Goal: Task Accomplishment & Management: Manage account settings

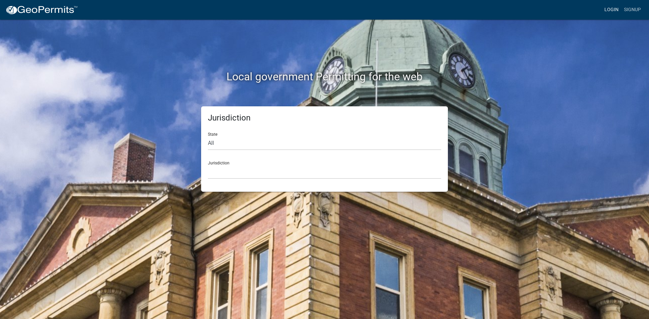
click at [611, 16] on link "Login" at bounding box center [612, 9] width 20 height 13
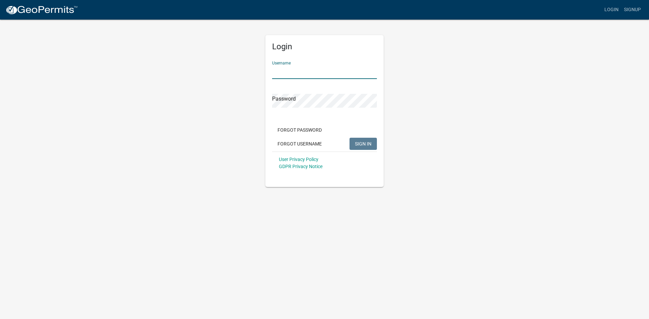
click at [301, 69] on input "Username" at bounding box center [324, 72] width 105 height 14
type input "jathrailkill"
click at [350, 138] on button "SIGN IN" at bounding box center [363, 144] width 27 height 12
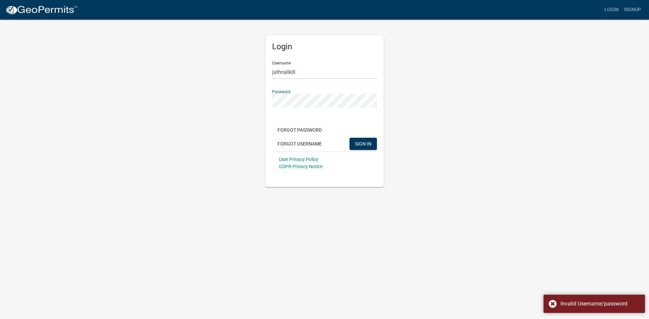
click at [325, 93] on div "Password" at bounding box center [324, 96] width 105 height 23
click at [350, 138] on button "SIGN IN" at bounding box center [363, 144] width 27 height 12
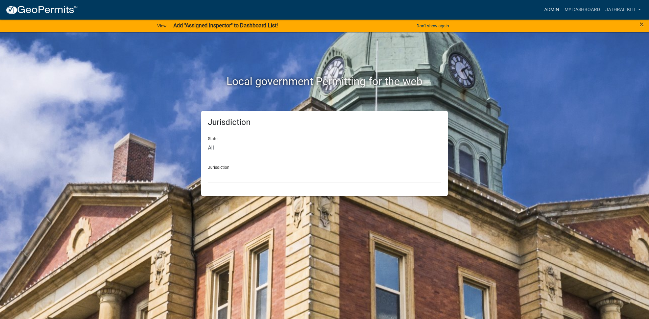
click at [550, 2] on nav "more_horiz Admin My Dashboard Jathrailkill Admin Account Logout" at bounding box center [324, 10] width 649 height 20
click at [552, 4] on link "Admin" at bounding box center [552, 9] width 20 height 13
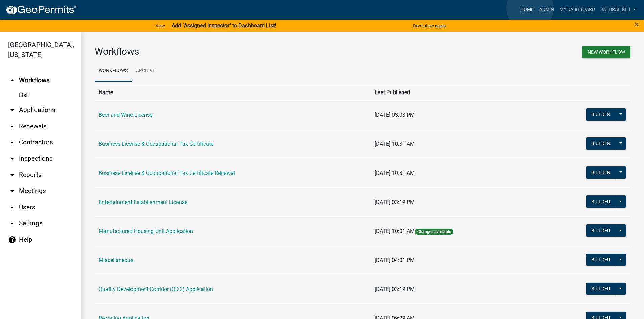
click at [530, 8] on link "Home" at bounding box center [527, 9] width 19 height 13
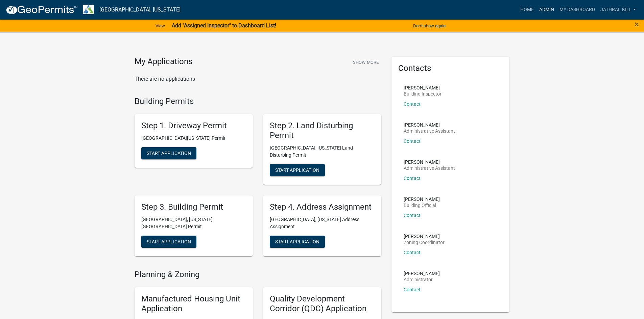
click at [543, 11] on link "Admin" at bounding box center [547, 9] width 20 height 13
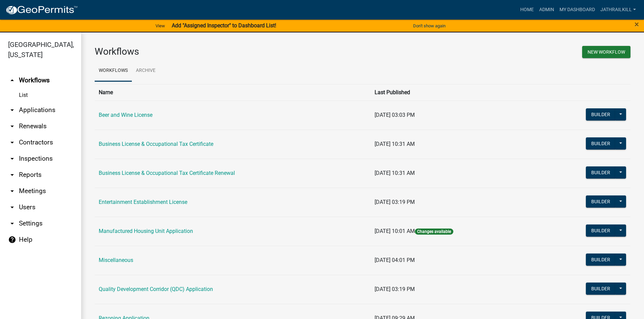
click at [51, 104] on link "arrow_drop_down Applications" at bounding box center [40, 110] width 81 height 16
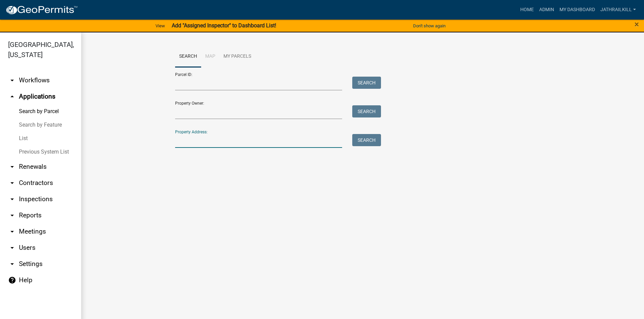
click at [200, 146] on input "Property Address:" at bounding box center [258, 141] width 167 height 14
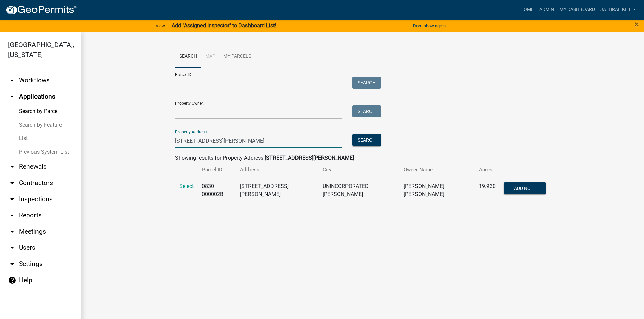
type input "[STREET_ADDRESS][PERSON_NAME]"
click at [185, 182] on td "Select" at bounding box center [186, 190] width 23 height 25
click at [185, 186] on span "Select" at bounding box center [186, 186] width 15 height 6
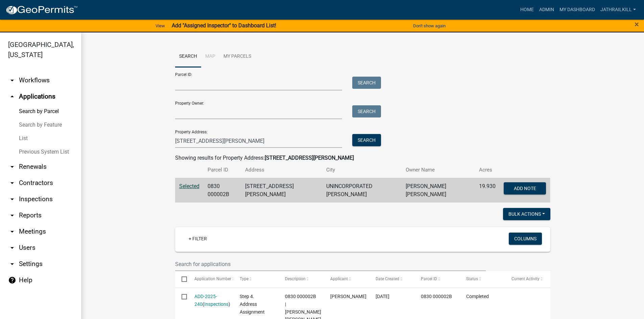
click at [545, 2] on nav "Toggle drawer menu more_horiz Home Admin My Dashboard Jathrailkill Admin Accoun…" at bounding box center [322, 10] width 644 height 20
click at [546, 7] on link "Admin" at bounding box center [547, 9] width 20 height 13
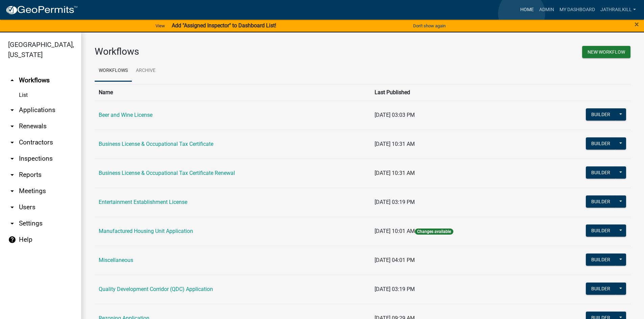
click at [522, 14] on link "Home" at bounding box center [527, 9] width 19 height 13
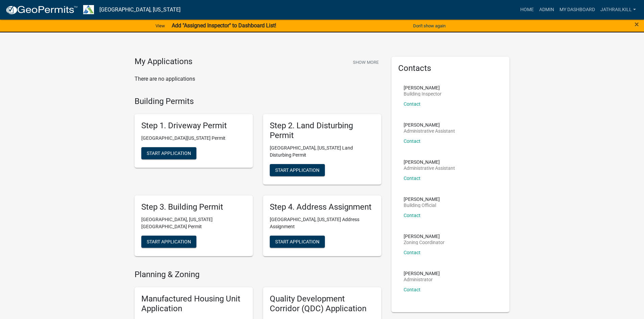
scroll to position [68, 0]
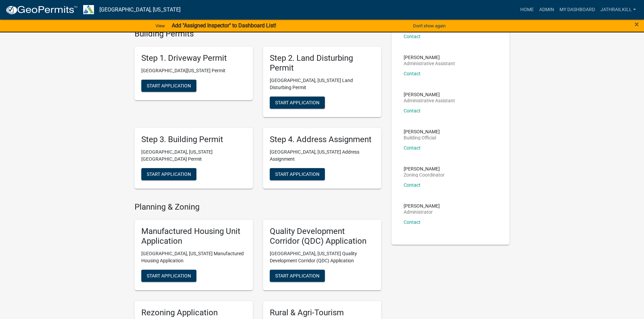
click at [188, 154] on div "Step 3. Building Permit [GEOGRAPHIC_DATA], [US_STATE][GEOGRAPHIC_DATA] Permit S…" at bounding box center [194, 158] width 118 height 61
click at [182, 171] on span "Start Application" at bounding box center [169, 173] width 44 height 5
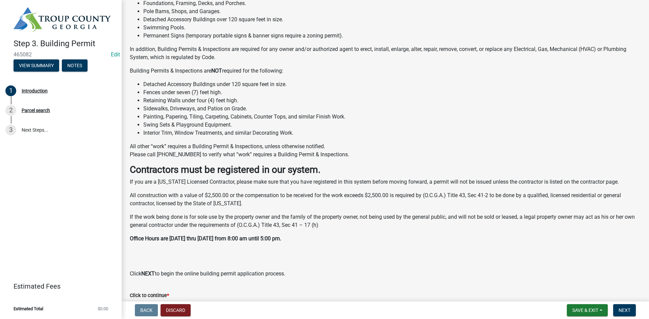
scroll to position [106, 0]
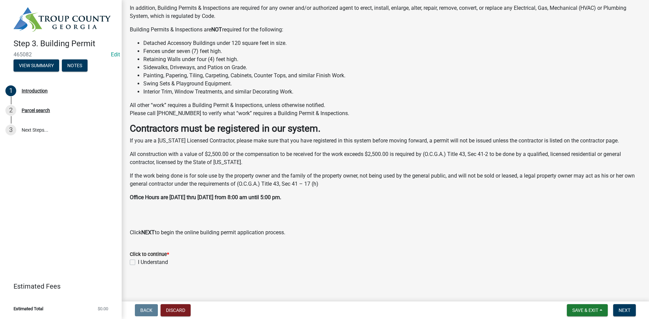
click at [130, 263] on div "Click to continue * I Understand" at bounding box center [385, 254] width 521 height 24
click at [138, 261] on label "I Understand" at bounding box center [153, 263] width 30 height 8
click at [138, 261] on input "I Understand" at bounding box center [140, 261] width 4 height 4
checkbox input "true"
click at [625, 312] on span "Next" at bounding box center [625, 310] width 12 height 5
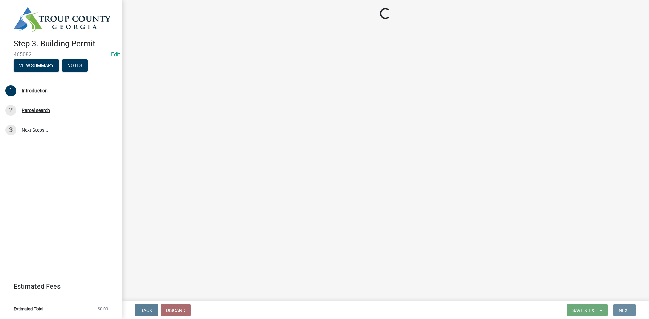
scroll to position [0, 0]
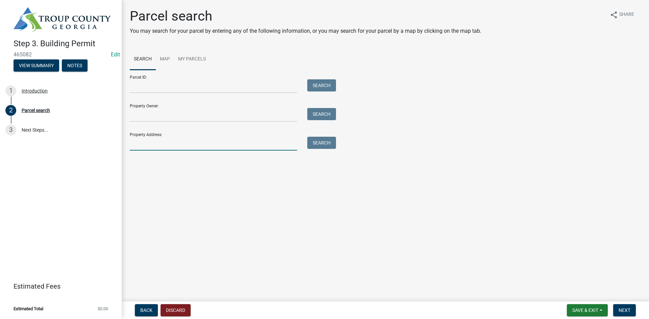
click at [200, 148] on input "Property Address:" at bounding box center [213, 144] width 167 height 14
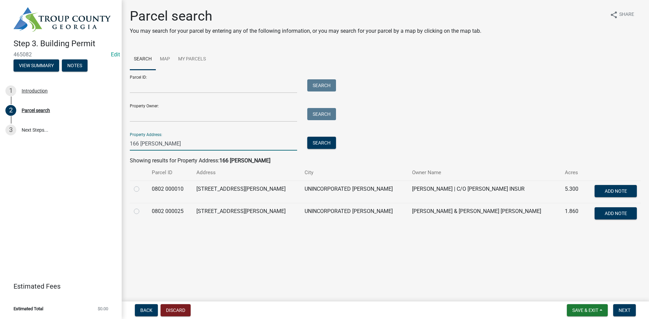
type input "166 [PERSON_NAME]"
click at [137, 214] on div at bounding box center [139, 212] width 10 height 8
click at [142, 208] on label at bounding box center [142, 208] width 0 height 0
click at [142, 210] on 000025 "radio" at bounding box center [144, 210] width 4 height 4
radio 000025 "true"
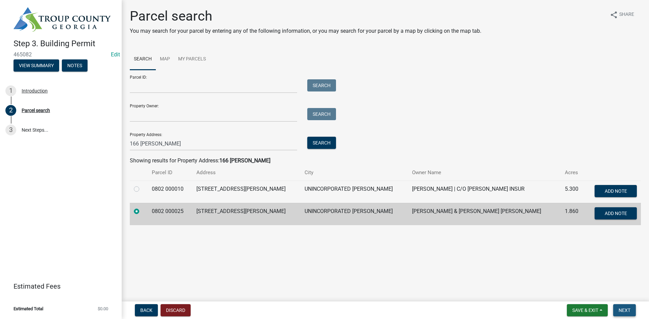
click at [620, 311] on span "Next" at bounding box center [625, 310] width 12 height 5
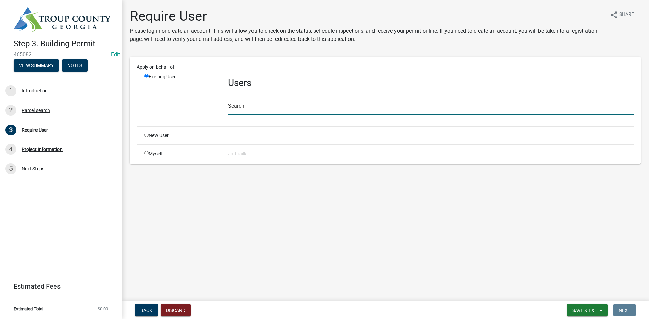
click at [261, 104] on input "text" at bounding box center [431, 108] width 406 height 14
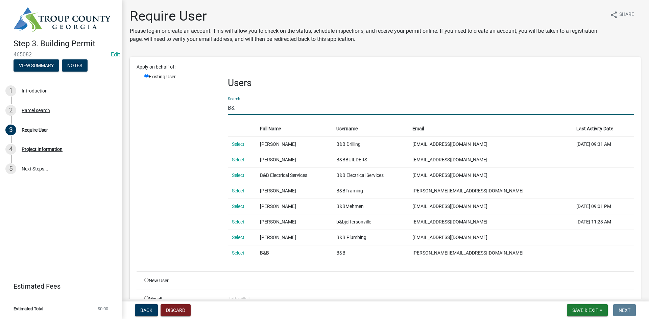
type input "B"
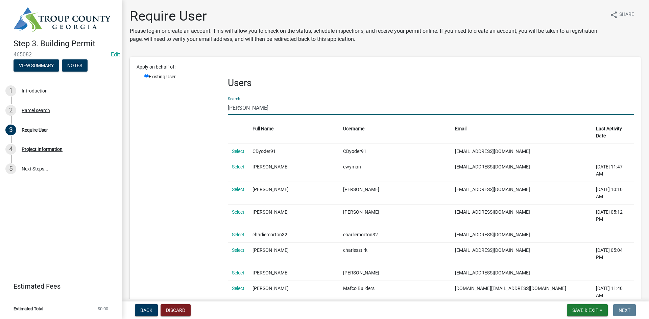
click at [266, 111] on input "[PERSON_NAME]" at bounding box center [431, 108] width 406 height 14
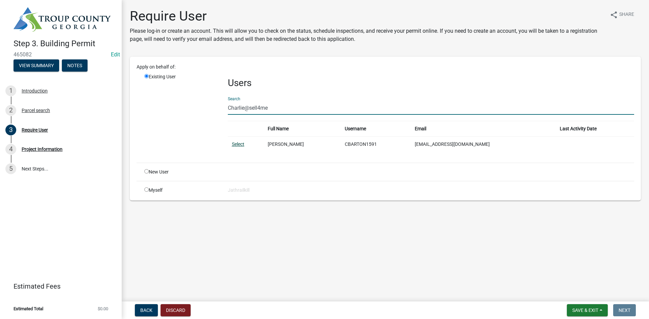
type input "Charlie@sell4me"
click at [242, 142] on link "Select" at bounding box center [238, 144] width 13 height 5
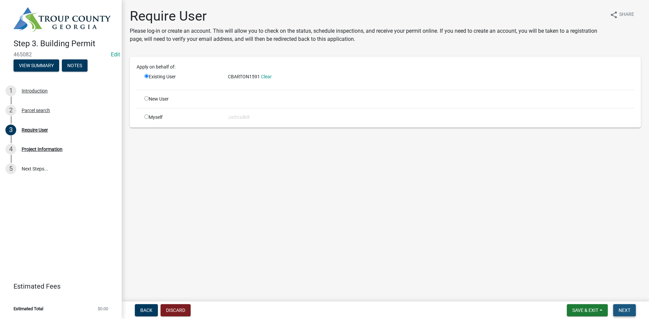
drag, startPoint x: 622, startPoint y: 311, endPoint x: 617, endPoint y: 309, distance: 5.1
click at [623, 309] on span "Next" at bounding box center [625, 310] width 12 height 5
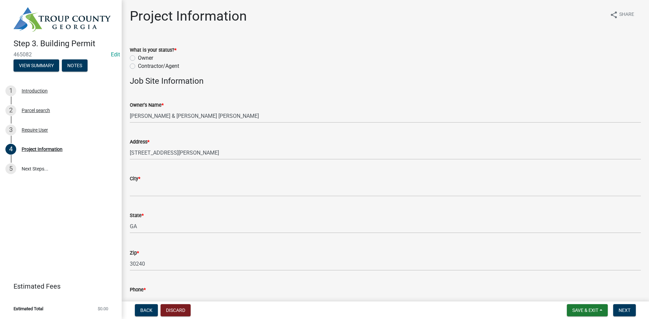
click at [138, 67] on label "Contractor/Agent" at bounding box center [158, 66] width 41 height 8
click at [138, 67] on input "Contractor/Agent" at bounding box center [140, 64] width 4 height 4
radio input "true"
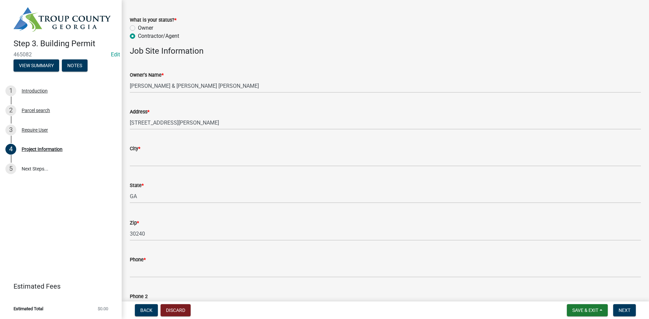
scroll to position [68, 0]
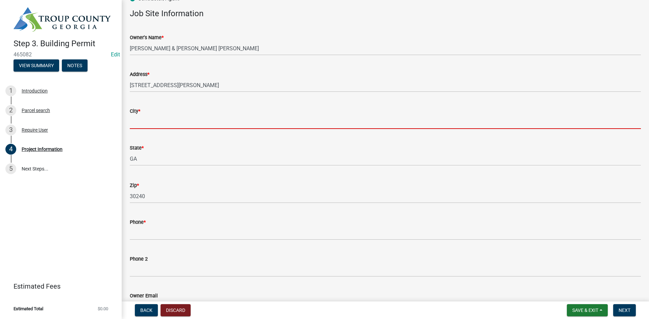
drag, startPoint x: 176, startPoint y: 119, endPoint x: 173, endPoint y: 121, distance: 3.9
click at [176, 120] on input "City *" at bounding box center [385, 122] width 511 height 14
type input "LaGrange"
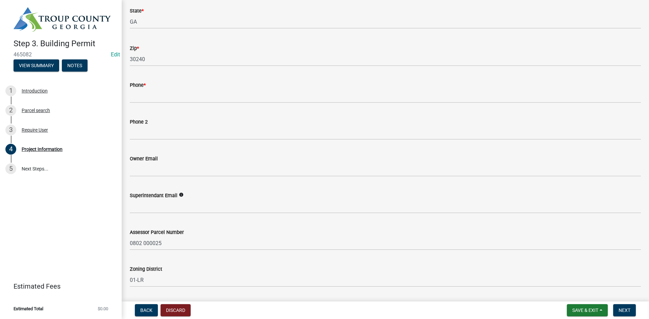
scroll to position [203, 0]
click at [149, 88] on div "Phone *" at bounding box center [385, 87] width 511 height 8
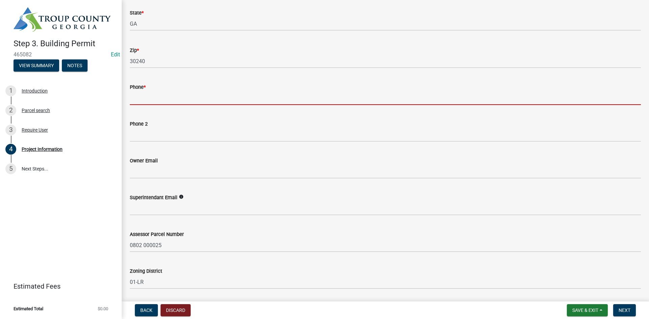
drag, startPoint x: 154, startPoint y: 96, endPoint x: 162, endPoint y: 96, distance: 7.4
click at [155, 97] on input "Phone *" at bounding box center [385, 98] width 511 height 14
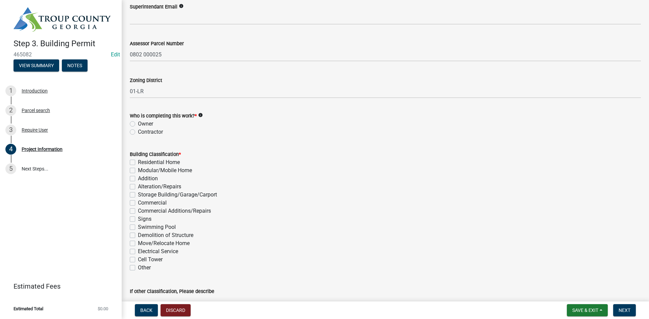
scroll to position [406, 0]
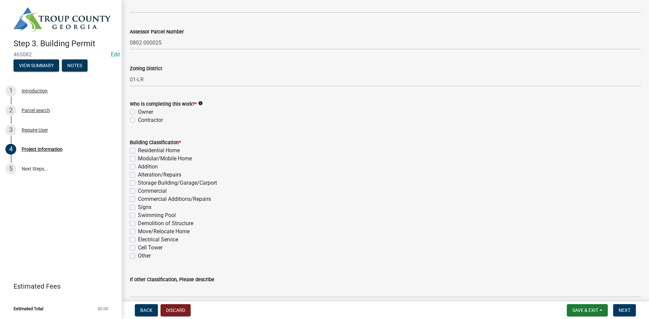
type input "[PHONE_NUMBER]"
drag, startPoint x: 129, startPoint y: 120, endPoint x: 132, endPoint y: 122, distance: 3.8
click at [129, 120] on div "Who is completing this work? * info Owner Contractor" at bounding box center [385, 108] width 521 height 32
click at [138, 123] on label "Contractor" at bounding box center [150, 120] width 25 height 8
click at [138, 121] on input "Contractor" at bounding box center [140, 118] width 4 height 4
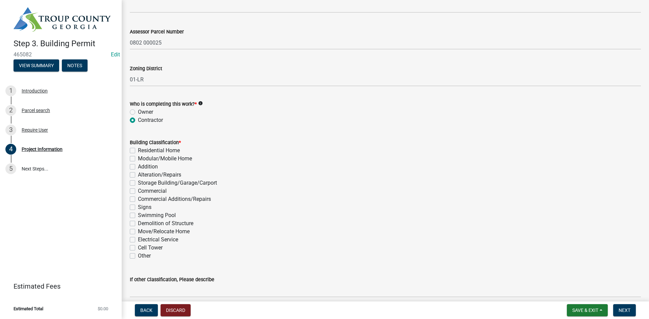
radio input "true"
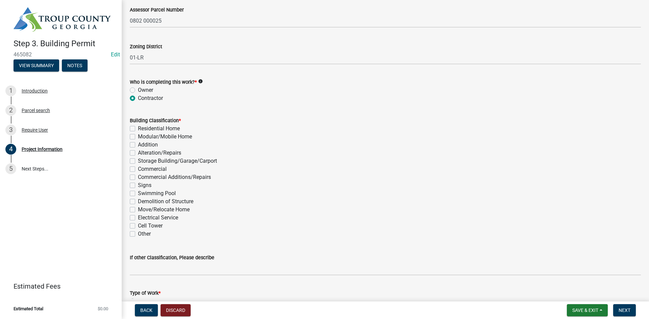
scroll to position [439, 0]
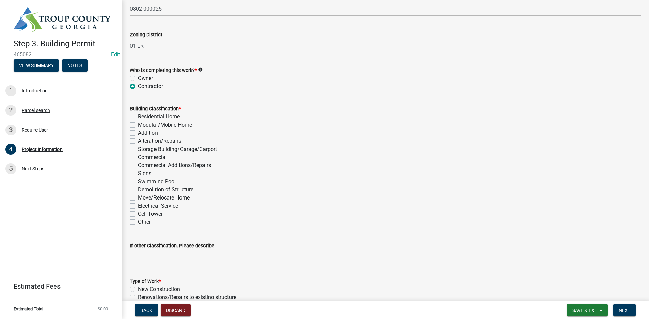
click at [138, 116] on label "Residential Home" at bounding box center [159, 117] width 42 height 8
click at [138, 116] on input "Residential Home" at bounding box center [140, 115] width 4 height 4
checkbox input "true"
checkbox input "false"
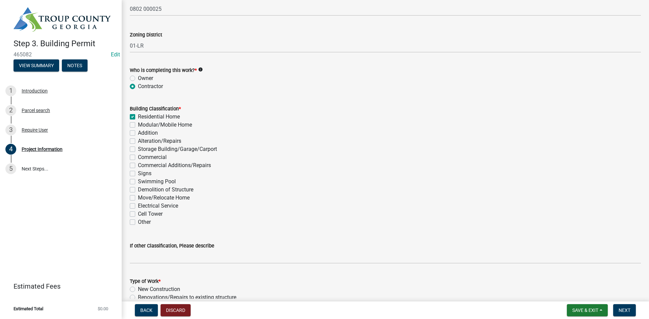
checkbox input "false"
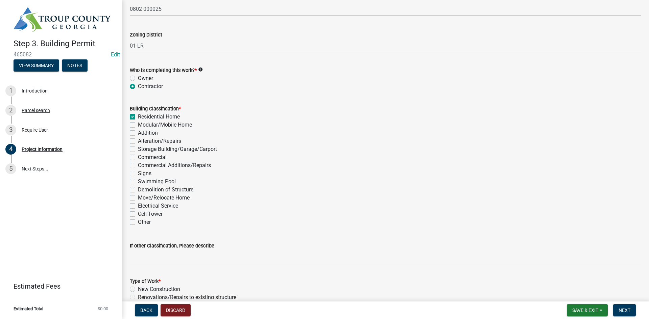
checkbox input "false"
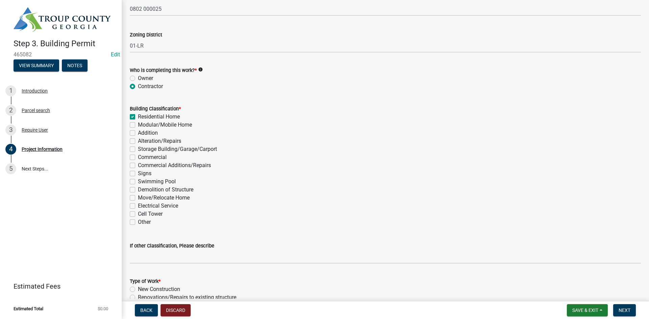
checkbox input "false"
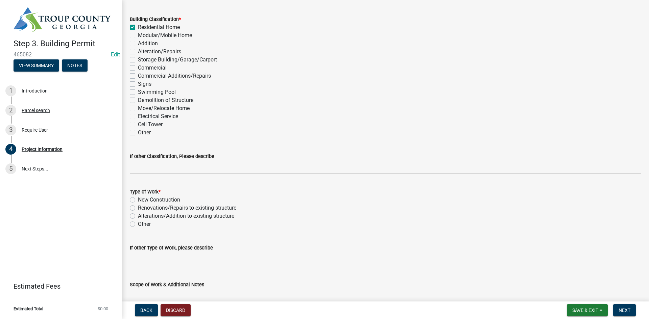
scroll to position [541, 0]
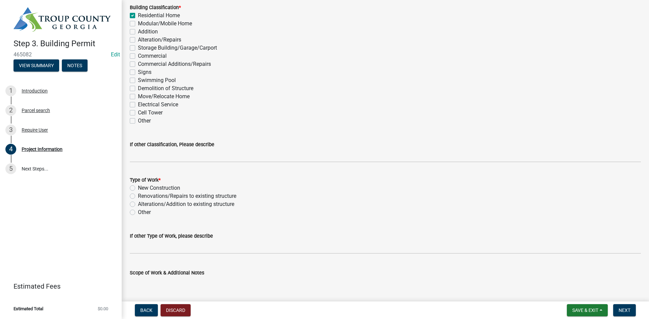
click at [138, 187] on label "New Construction" at bounding box center [159, 188] width 42 height 8
click at [138, 187] on input "New Construction" at bounding box center [140, 186] width 4 height 4
radio input "true"
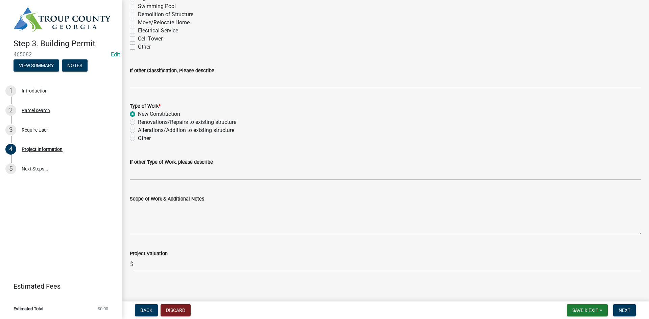
scroll to position [620, 0]
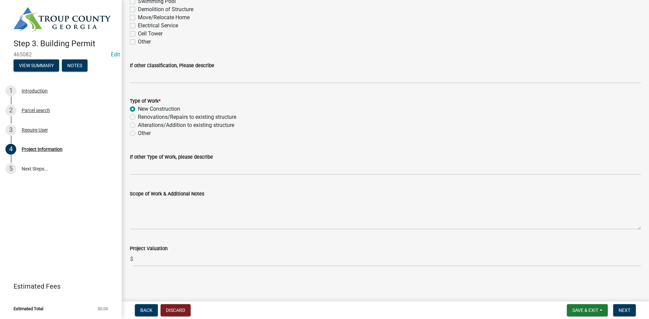
click at [199, 196] on label "Scope of Work & Additional Notes" at bounding box center [167, 194] width 74 height 5
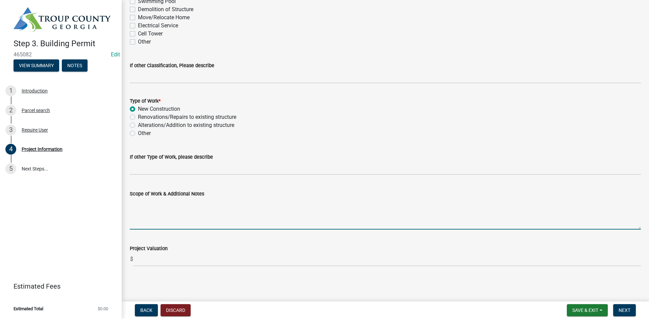
click at [199, 198] on textarea "Scope of Work & Additional Notes" at bounding box center [385, 214] width 511 height 32
click at [201, 201] on textarea "Scope of Work & Additional Notes" at bounding box center [385, 214] width 511 height 32
type textarea "New Single Family Dwelling"
click at [622, 309] on span "Next" at bounding box center [625, 310] width 12 height 5
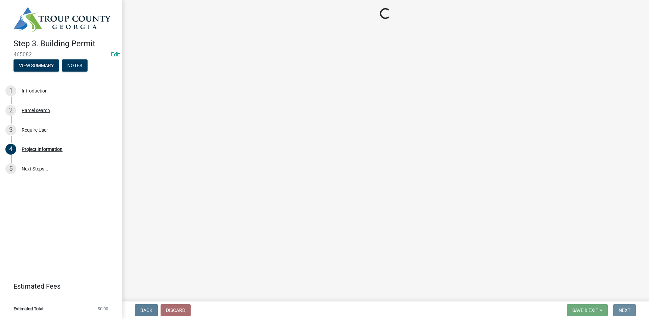
scroll to position [0, 0]
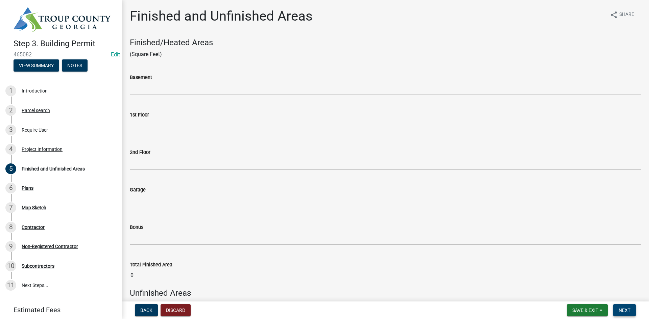
click at [624, 309] on span "Next" at bounding box center [625, 310] width 12 height 5
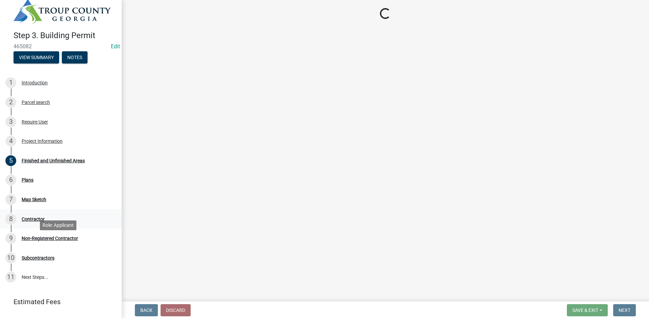
scroll to position [22, 0]
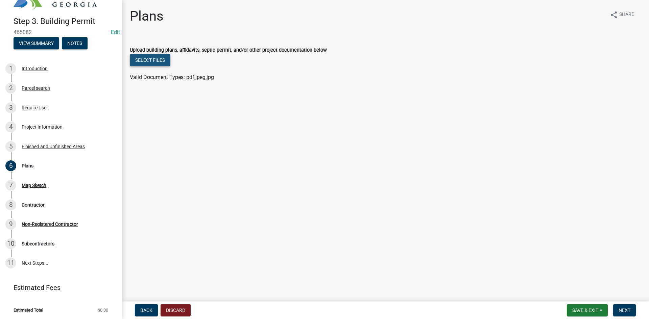
click at [167, 63] on button "Select files" at bounding box center [150, 60] width 41 height 12
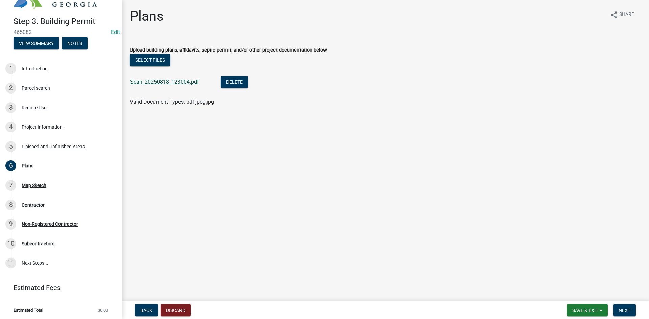
click at [157, 81] on link "Scan_20250818_123004.pdf" at bounding box center [164, 82] width 69 height 6
click at [75, 187] on div "7 Map Sketch" at bounding box center [57, 185] width 105 height 11
click at [39, 190] on link "7 Map Sketch" at bounding box center [61, 186] width 122 height 20
click at [38, 191] on link "7 Map Sketch" at bounding box center [61, 186] width 122 height 20
click at [619, 306] on button "Next" at bounding box center [624, 311] width 23 height 12
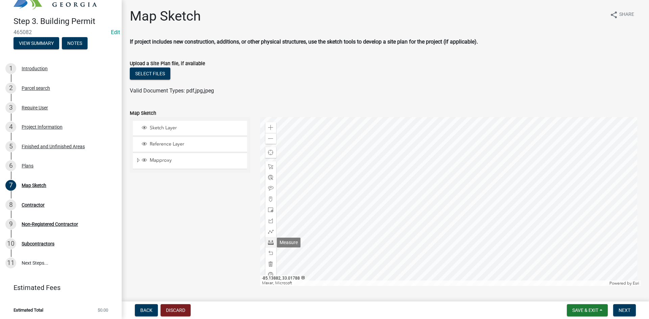
click at [269, 242] on span at bounding box center [270, 242] width 5 height 5
click at [448, 248] on div at bounding box center [450, 201] width 381 height 169
click at [269, 245] on span at bounding box center [270, 242] width 5 height 5
click at [437, 161] on div at bounding box center [450, 201] width 381 height 169
click at [272, 244] on div at bounding box center [270, 242] width 11 height 11
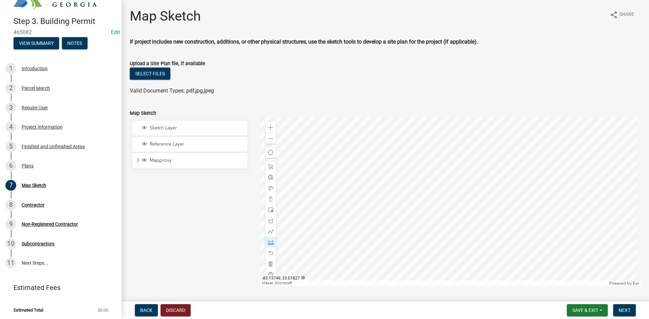
click at [395, 195] on div at bounding box center [450, 201] width 381 height 169
click at [271, 239] on div at bounding box center [270, 242] width 11 height 11
click at [503, 189] on div at bounding box center [450, 201] width 381 height 169
click at [503, 188] on div at bounding box center [450, 201] width 381 height 169
click at [269, 239] on div at bounding box center [270, 242] width 11 height 11
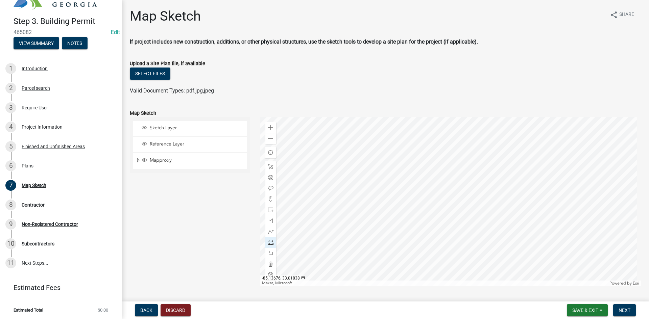
click at [467, 182] on div at bounding box center [450, 201] width 381 height 169
click at [270, 242] on span at bounding box center [270, 242] width 5 height 5
drag, startPoint x: 625, startPoint y: 311, endPoint x: 578, endPoint y: 314, distance: 47.1
click at [625, 311] on span "Next" at bounding box center [625, 310] width 12 height 5
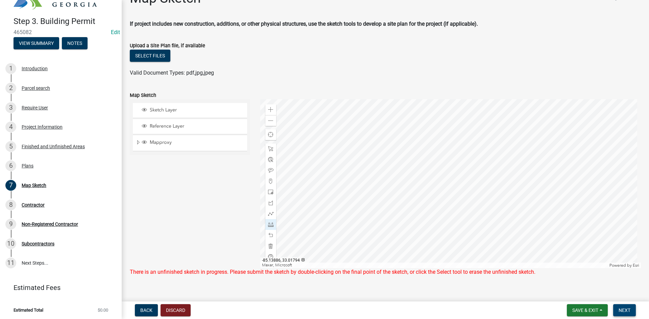
scroll to position [28, 0]
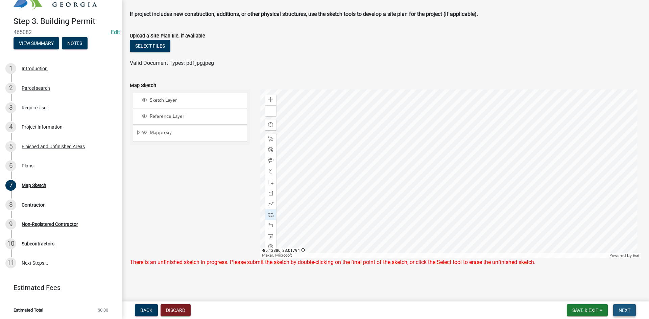
click at [625, 312] on span "Next" at bounding box center [625, 310] width 12 height 5
drag, startPoint x: 268, startPoint y: 182, endPoint x: 272, endPoint y: 183, distance: 4.9
click at [268, 182] on span at bounding box center [270, 182] width 5 height 5
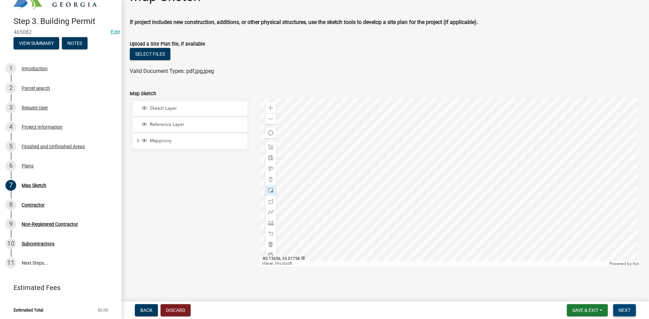
click at [623, 311] on span "Next" at bounding box center [625, 310] width 12 height 5
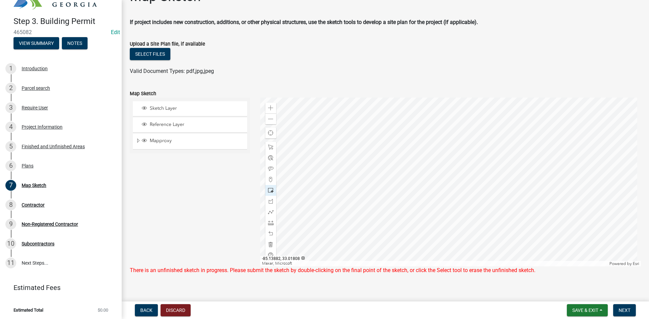
click at [268, 192] on span at bounding box center [270, 190] width 5 height 5
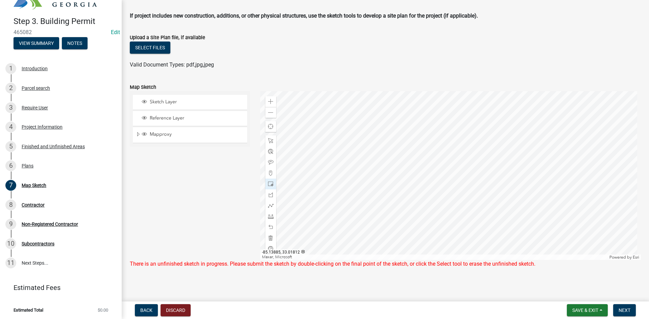
scroll to position [28, 0]
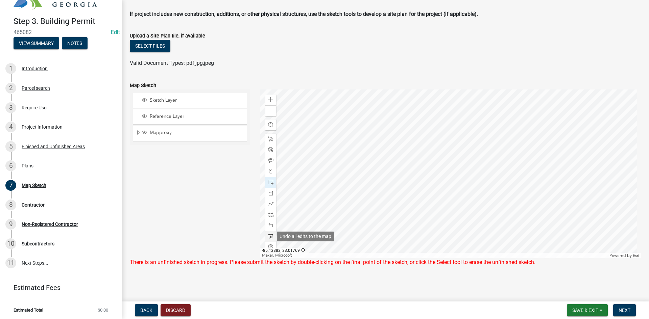
click at [268, 236] on span at bounding box center [270, 236] width 5 height 5
click at [629, 306] on button "Next" at bounding box center [624, 311] width 23 height 12
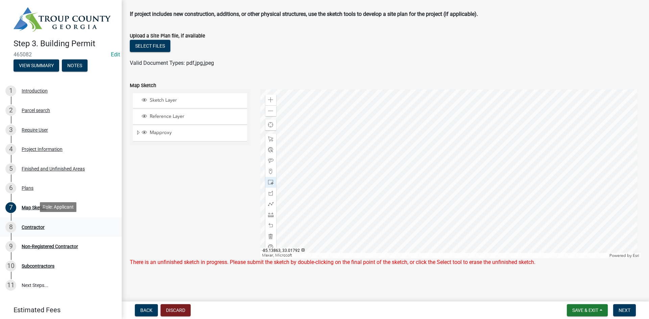
click at [35, 230] on div "8 Contractor" at bounding box center [57, 227] width 105 height 11
drag, startPoint x: 42, startPoint y: 212, endPoint x: 44, endPoint y: 205, distance: 7.7
click at [40, 196] on link "6 Plans" at bounding box center [61, 189] width 122 height 20
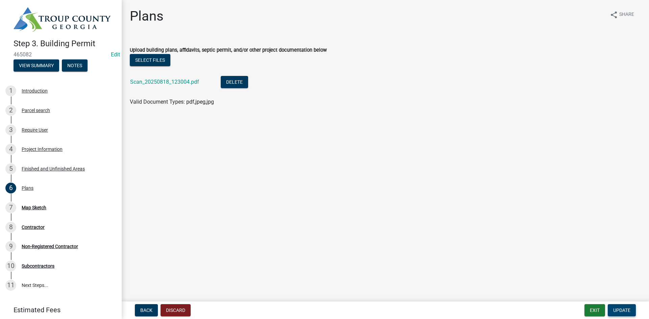
click at [626, 310] on span "Update" at bounding box center [621, 310] width 17 height 5
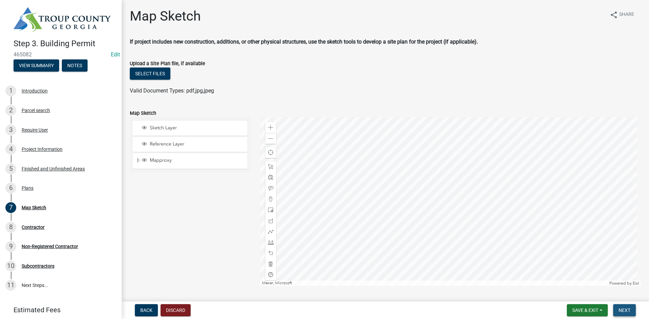
click at [627, 311] on span "Next" at bounding box center [625, 310] width 12 height 5
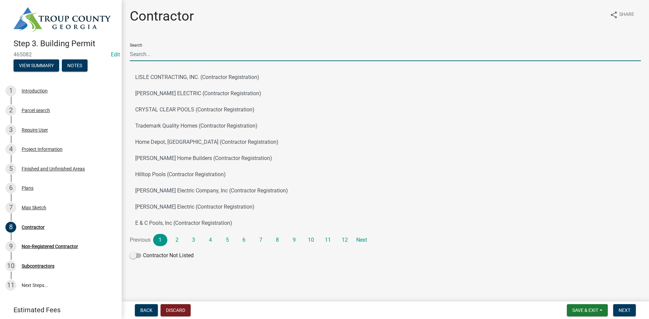
click at [150, 55] on input "Search" at bounding box center [385, 54] width 511 height 14
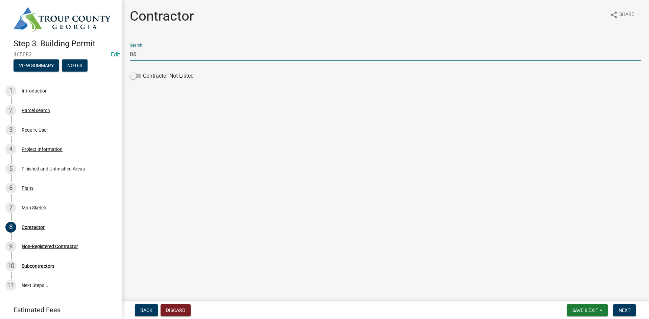
type input "B"
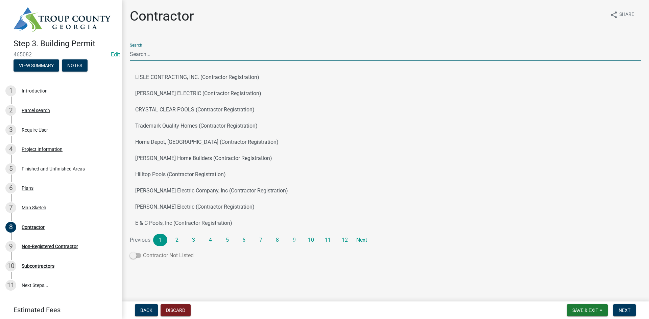
click at [137, 259] on label "Contractor Not Listed" at bounding box center [162, 256] width 64 height 8
click at [143, 252] on input "Contractor Not Listed" at bounding box center [143, 252] width 0 height 0
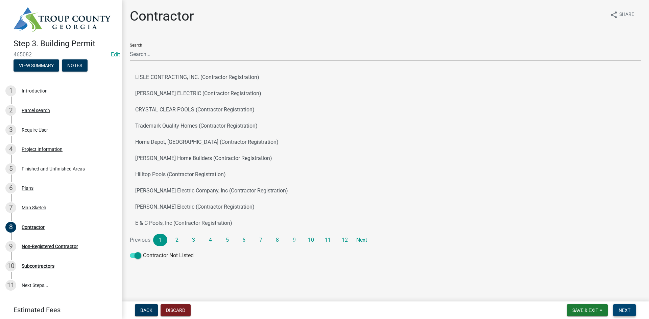
click at [629, 313] on span "Next" at bounding box center [625, 310] width 12 height 5
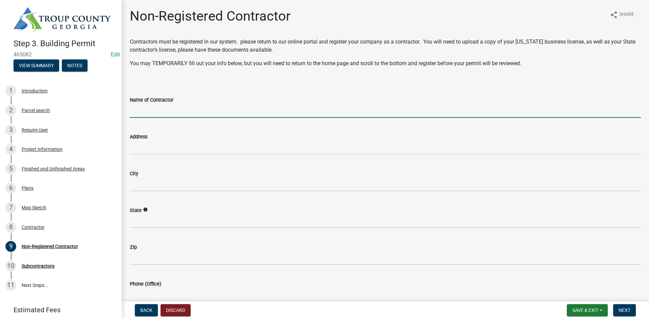
click at [163, 110] on input "Name of Contractor" at bounding box center [385, 111] width 511 height 14
type input "B&B Homes"
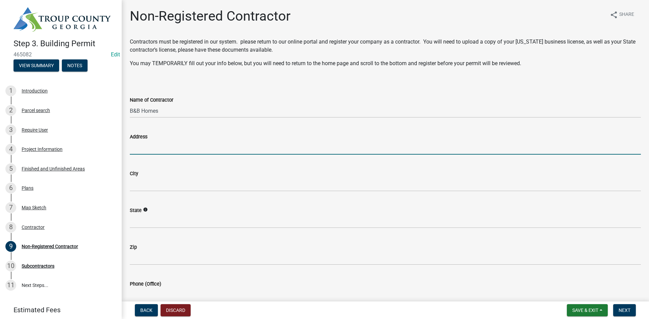
click at [166, 147] on input "Address" at bounding box center [385, 148] width 511 height 14
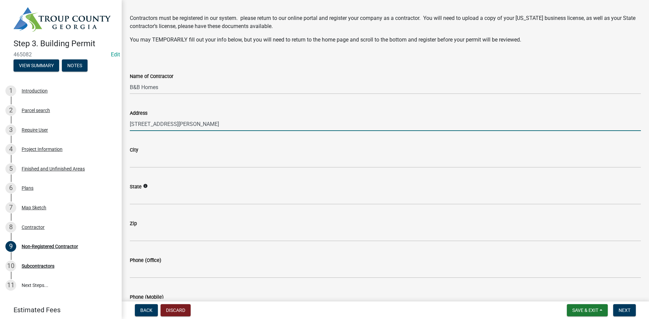
scroll to position [34, 0]
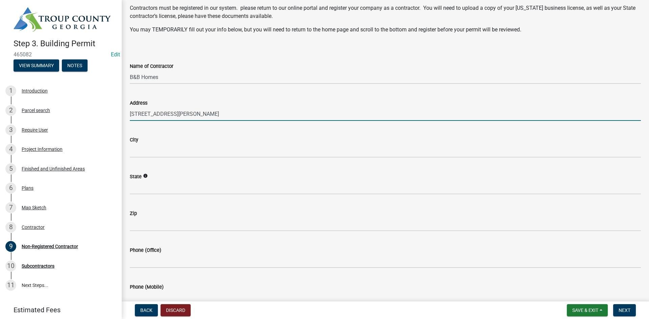
type input "[STREET_ADDRESS][PERSON_NAME]"
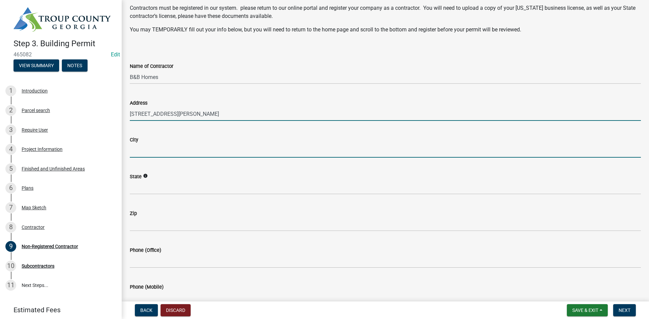
click at [156, 154] on input "City" at bounding box center [385, 151] width 511 height 14
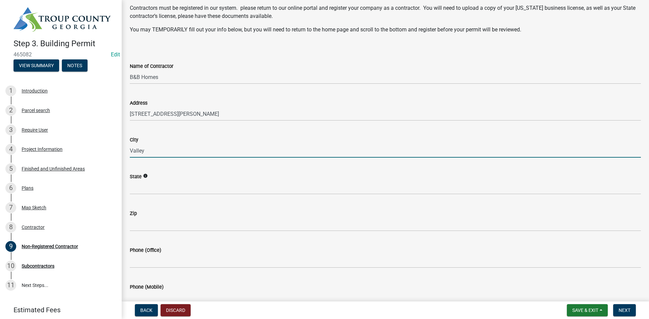
type input "Valley"
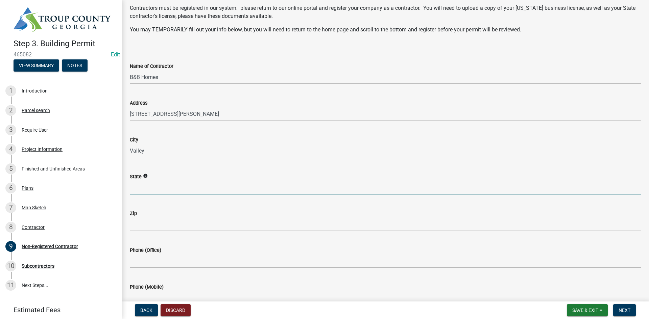
click at [172, 184] on input "State" at bounding box center [385, 188] width 511 height 14
type input "AL"
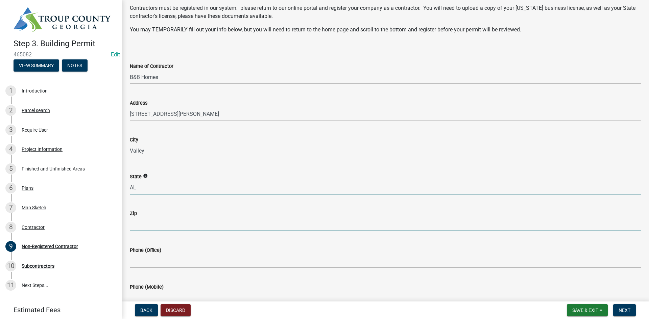
click at [171, 219] on input "Zip" at bounding box center [385, 225] width 511 height 14
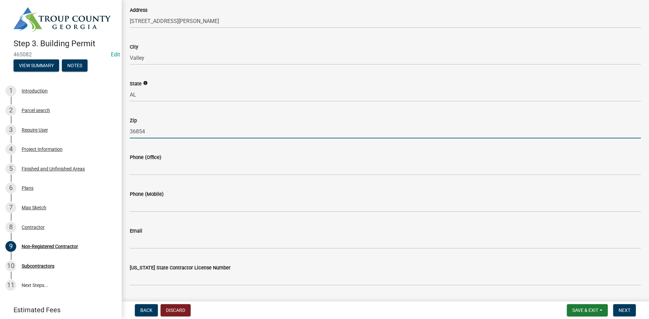
scroll to position [135, 0]
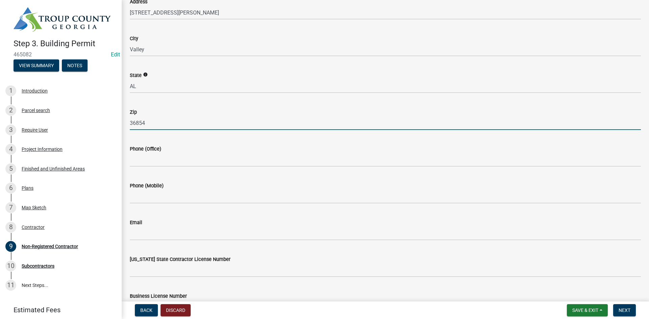
type input "36854"
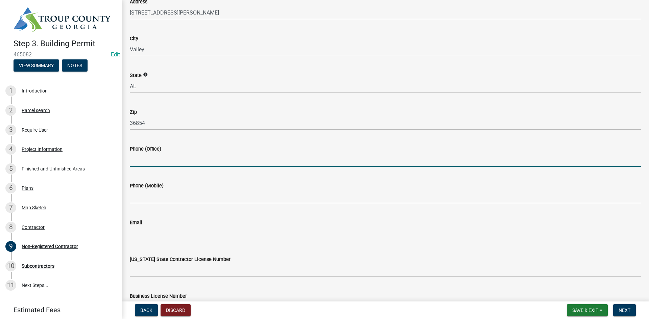
click at [183, 157] on input "Phone (Office)" at bounding box center [385, 160] width 511 height 14
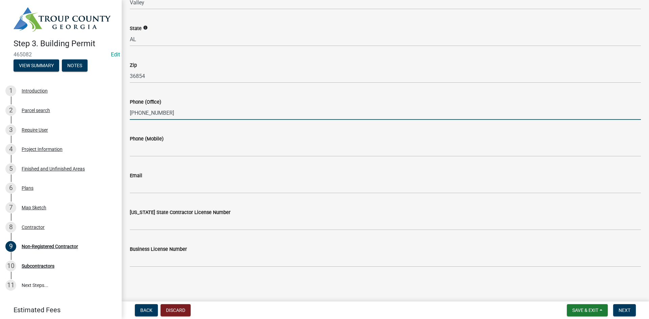
type input "[PHONE_NUMBER]"
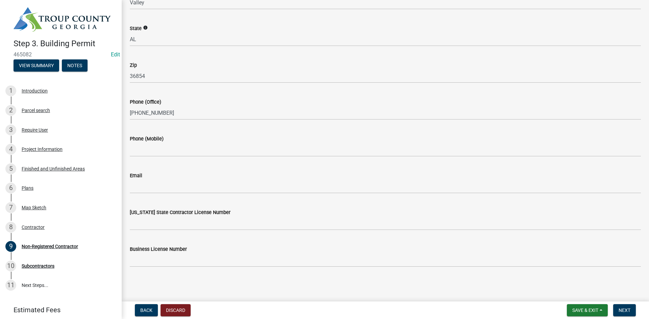
drag, startPoint x: 183, startPoint y: 106, endPoint x: 138, endPoint y: 130, distance: 51.7
click at [136, 131] on wm-data-entity-input-list "Contractors must be registered in our system. please return to our online porta…" at bounding box center [385, 64] width 511 height 417
click at [195, 128] on div "Phone (Mobile)" at bounding box center [385, 140] width 511 height 31
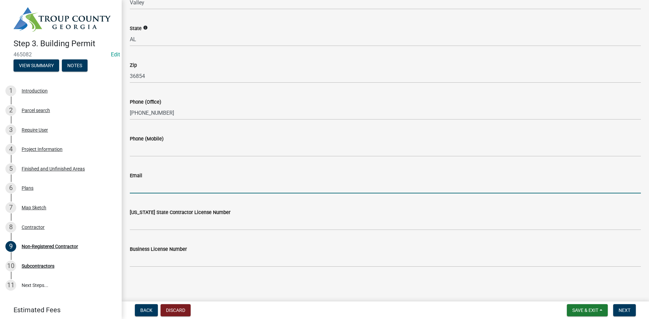
click at [163, 188] on input "Email" at bounding box center [385, 187] width 511 height 14
type input "[EMAIL_ADDRESS][DOMAIN_NAME]"
click at [627, 311] on span "Next" at bounding box center [625, 310] width 12 height 5
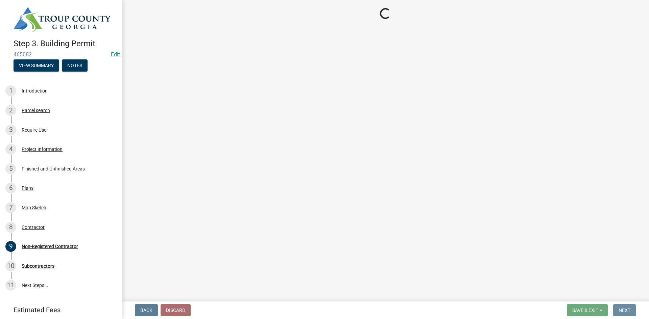
scroll to position [0, 0]
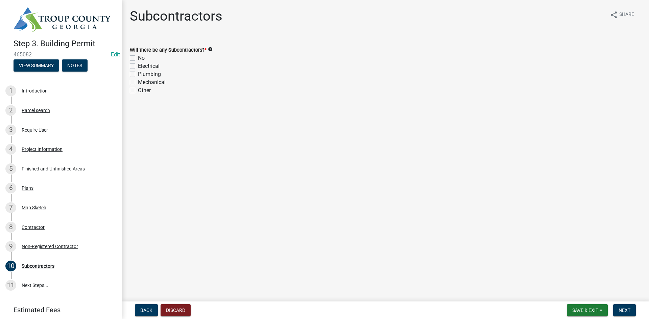
click at [136, 58] on div "No" at bounding box center [385, 58] width 511 height 8
click at [138, 60] on label "No" at bounding box center [141, 58] width 7 height 8
click at [138, 58] on input "No" at bounding box center [140, 56] width 4 height 4
checkbox input "true"
checkbox input "false"
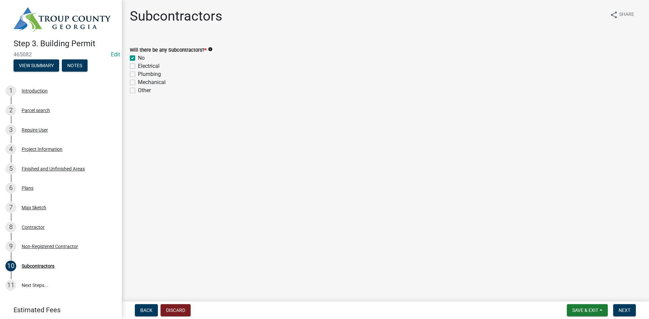
checkbox input "false"
click at [634, 308] on form "Save & Exit Save Save & Exit Next" at bounding box center [601, 311] width 74 height 12
click at [632, 309] on button "Next" at bounding box center [624, 311] width 23 height 12
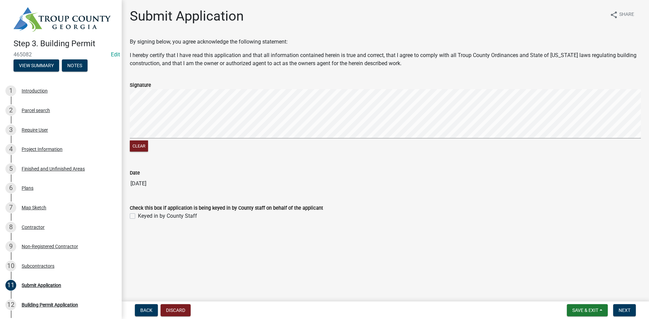
click at [127, 214] on div "Check this box if application is being keyed in by County staff on behalf of th…" at bounding box center [385, 208] width 521 height 24
click at [133, 219] on div "Keyed in by County Staff" at bounding box center [385, 216] width 511 height 8
click at [228, 262] on main "Submit Application share Share By signing below, you agree acknowledge the foll…" at bounding box center [385, 149] width 527 height 299
click at [138, 217] on label "Keyed in by County Staff" at bounding box center [167, 216] width 59 height 8
click at [138, 217] on input "Keyed in by County Staff" at bounding box center [140, 214] width 4 height 4
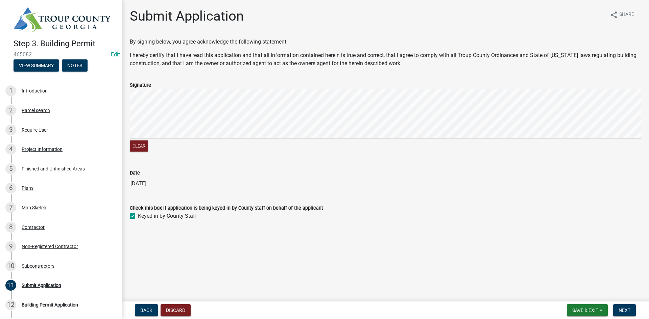
checkbox input "true"
click at [635, 315] on button "Next" at bounding box center [624, 311] width 23 height 12
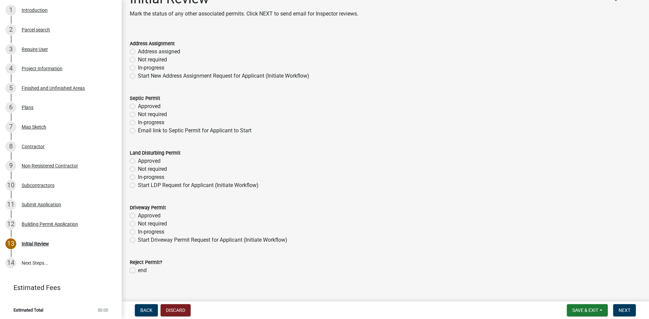
scroll to position [25, 0]
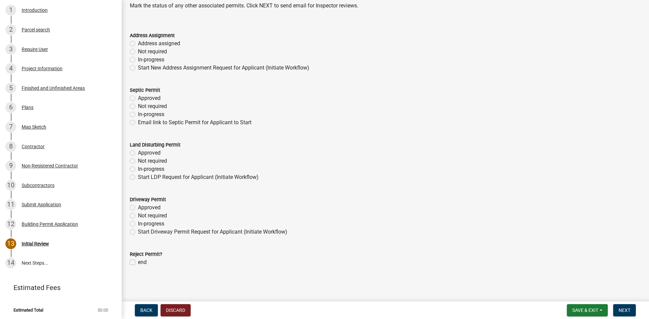
click at [138, 53] on label "Not required" at bounding box center [152, 52] width 29 height 8
click at [138, 52] on input "Not required" at bounding box center [140, 50] width 4 height 4
radio input "true"
click at [132, 109] on div "Not required" at bounding box center [385, 106] width 511 height 8
click at [138, 107] on label "Not required" at bounding box center [152, 106] width 29 height 8
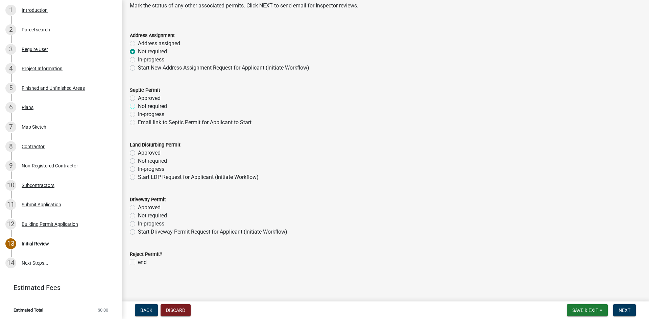
click at [138, 107] on input "Not required" at bounding box center [140, 104] width 4 height 4
radio input "true"
click at [138, 163] on label "Not required" at bounding box center [152, 161] width 29 height 8
click at [138, 162] on input "Not required" at bounding box center [140, 159] width 4 height 4
radio input "true"
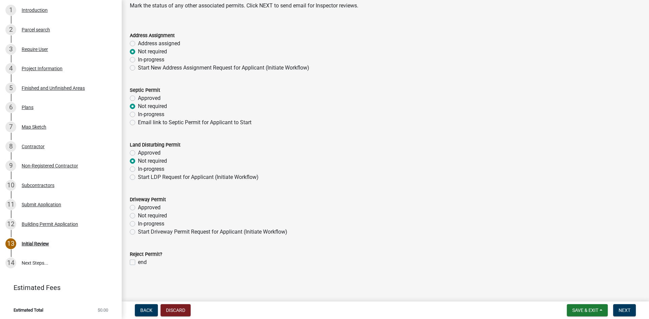
drag, startPoint x: 132, startPoint y: 218, endPoint x: 211, endPoint y: 225, distance: 78.8
click at [138, 218] on label "Not required" at bounding box center [152, 216] width 29 height 8
click at [138, 216] on input "Not required" at bounding box center [140, 214] width 4 height 4
radio input "true"
click at [138, 161] on label "Not required" at bounding box center [152, 161] width 29 height 8
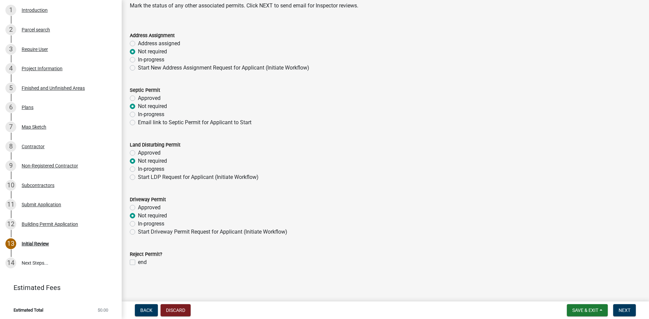
click at [138, 161] on input "Not required" at bounding box center [140, 159] width 4 height 4
click at [138, 170] on label "In-progress" at bounding box center [151, 169] width 26 height 8
click at [138, 170] on input "In-progress" at bounding box center [140, 167] width 4 height 4
radio input "true"
click at [624, 313] on span "Next" at bounding box center [625, 310] width 12 height 5
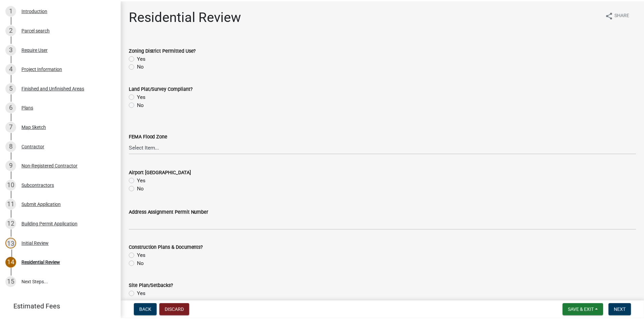
scroll to position [114, 0]
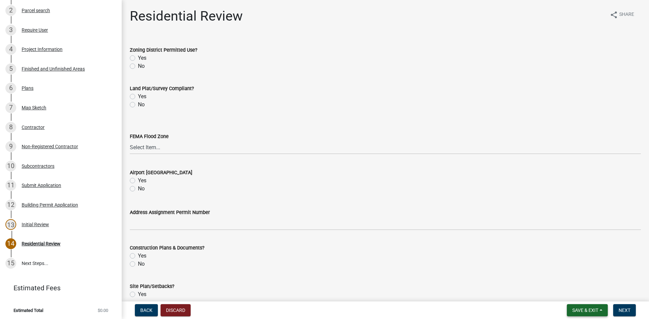
click at [589, 306] on button "Save & Exit" at bounding box center [587, 311] width 41 height 12
drag, startPoint x: 583, startPoint y: 295, endPoint x: 564, endPoint y: 285, distance: 21.0
click at [578, 291] on button "Save & Exit" at bounding box center [581, 293] width 54 height 16
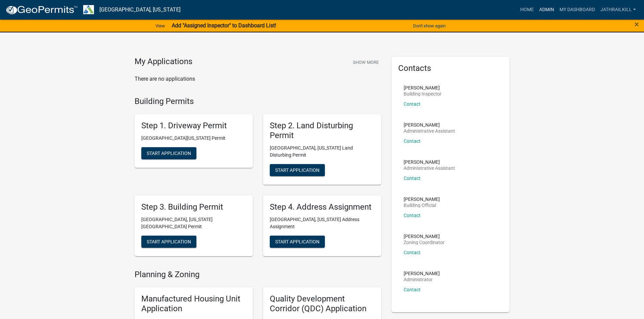
click at [543, 4] on link "Admin" at bounding box center [547, 9] width 20 height 13
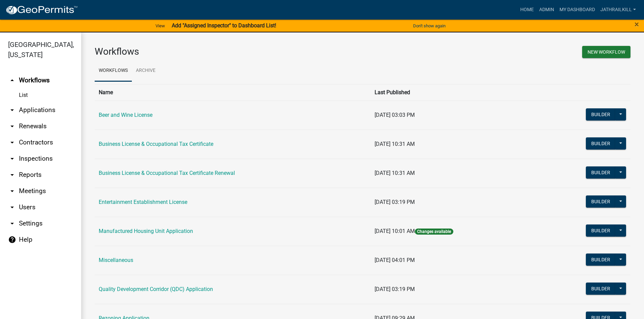
click at [37, 102] on link "arrow_drop_down Applications" at bounding box center [40, 110] width 81 height 16
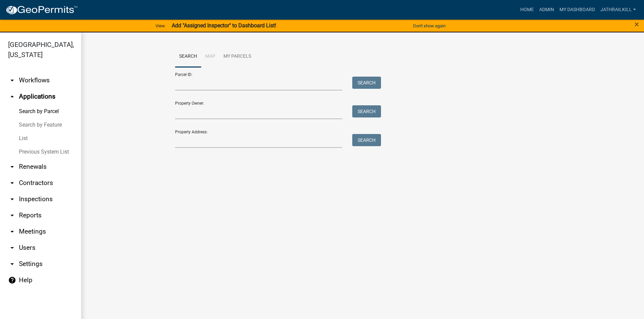
click at [222, 153] on div "Search Map My Parcels Parcel ID: Search Property Owner: Search Property Address…" at bounding box center [362, 99] width 563 height 135
click at [225, 145] on input "Property Address:" at bounding box center [258, 141] width 167 height 14
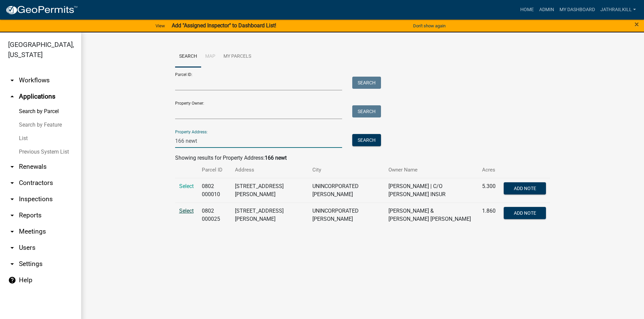
type input "166 newt"
click at [190, 212] on span "Select" at bounding box center [186, 211] width 15 height 6
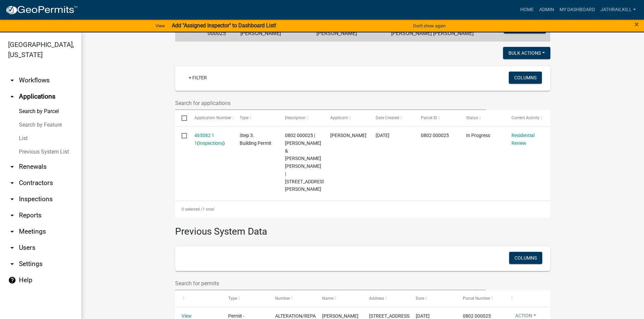
scroll to position [164, 0]
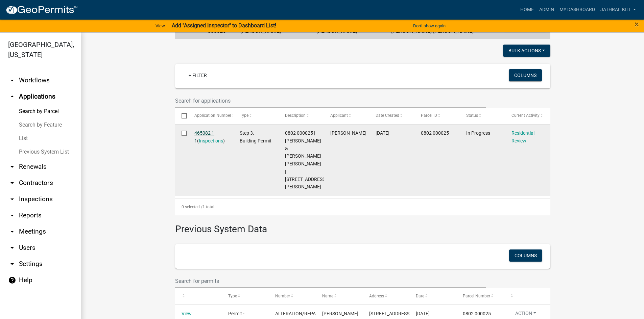
click at [202, 130] on link "465082 1 1" at bounding box center [204, 136] width 20 height 13
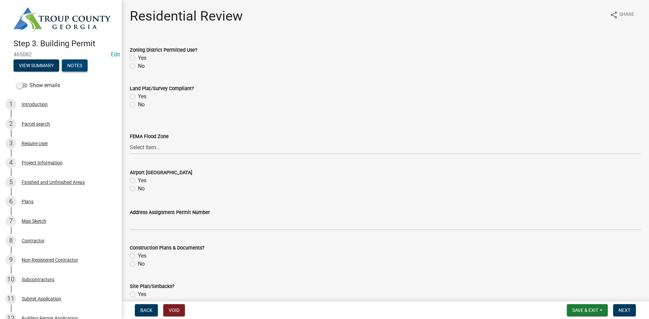
click at [82, 61] on button "Notes" at bounding box center [75, 66] width 26 height 12
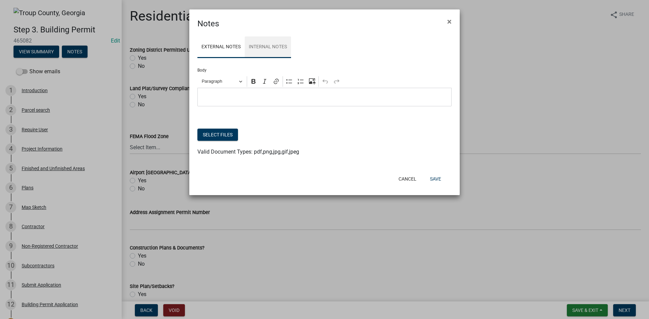
click at [289, 44] on link "Internal Notes" at bounding box center [268, 48] width 46 height 22
click at [299, 102] on div "Editor editing area: main. Press Alt+0 for help." at bounding box center [324, 97] width 254 height 19
click at [221, 136] on button "Select files" at bounding box center [217, 135] width 41 height 12
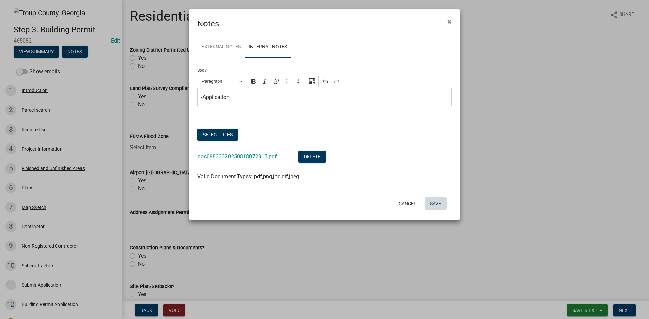
click at [438, 203] on button "Save" at bounding box center [436, 204] width 22 height 12
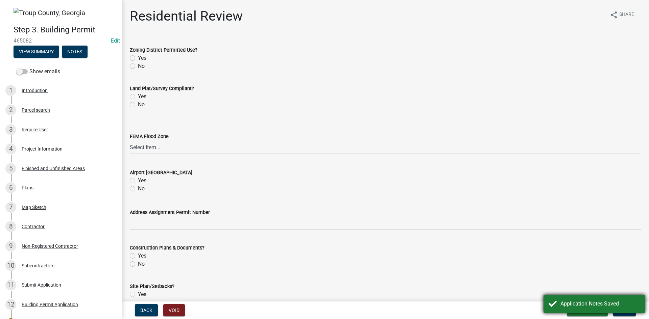
click at [578, 305] on div "Application Notes Saved" at bounding box center [600, 304] width 79 height 8
click at [579, 305] on div "Application Notes Saved" at bounding box center [600, 304] width 79 height 8
click at [582, 310] on span "Save & Exit" at bounding box center [585, 310] width 26 height 5
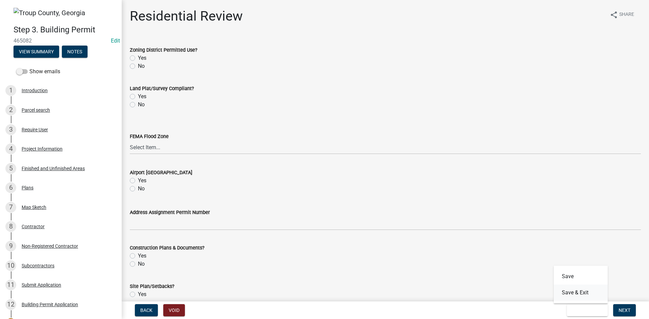
drag, startPoint x: 579, startPoint y: 298, endPoint x: 486, endPoint y: 259, distance: 100.2
click at [577, 296] on button "Save & Exit" at bounding box center [581, 293] width 54 height 16
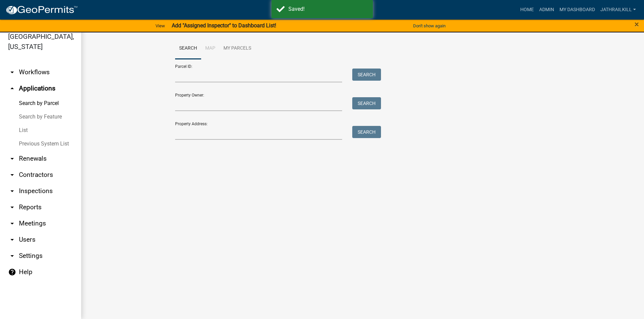
drag, startPoint x: 314, startPoint y: 5, endPoint x: 316, endPoint y: 18, distance: 13.6
click at [315, 5] on div "Saved!" at bounding box center [321, 9] width 101 height 18
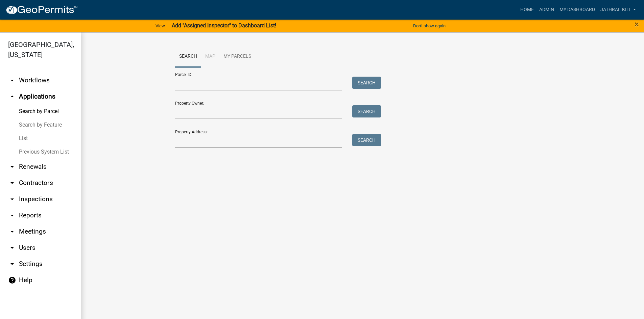
click at [35, 72] on link "arrow_drop_down Workflows" at bounding box center [40, 80] width 81 height 16
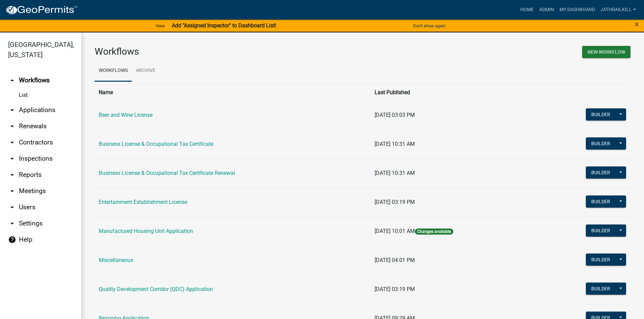
drag, startPoint x: 47, startPoint y: 62, endPoint x: 49, endPoint y: 71, distance: 9.5
click at [47, 72] on link "arrow_drop_up Workflows" at bounding box center [40, 80] width 81 height 16
click at [60, 102] on link "arrow_drop_down Applications" at bounding box center [40, 110] width 81 height 16
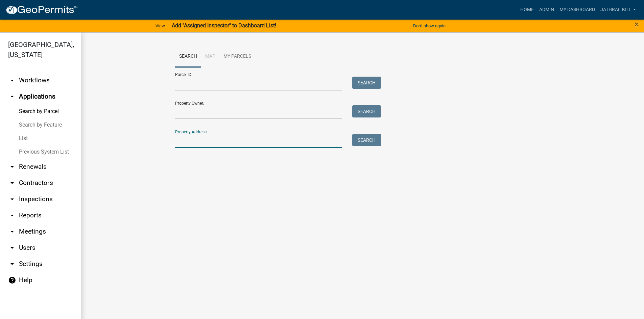
drag, startPoint x: 194, startPoint y: 142, endPoint x: 123, endPoint y: 139, distance: 71.8
click at [190, 143] on input "Property Address:" at bounding box center [258, 141] width 167 height 14
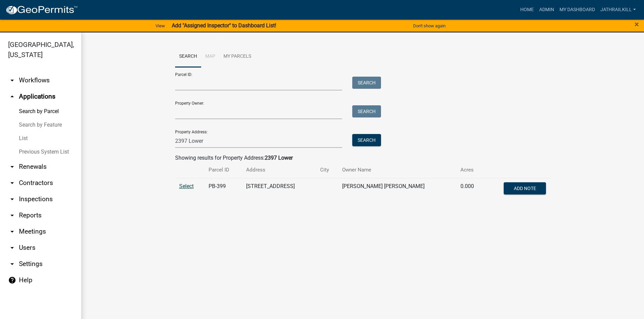
click at [185, 188] on span "Select" at bounding box center [186, 186] width 15 height 6
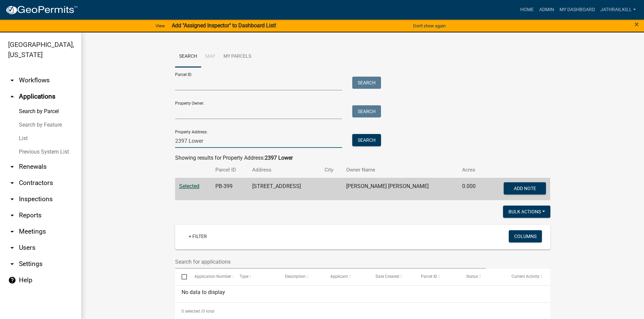
click at [205, 135] on input "2397 Lower" at bounding box center [258, 141] width 167 height 14
click at [207, 134] on input "2397 Lower" at bounding box center [258, 141] width 167 height 14
click at [208, 134] on input "2397 Lower" at bounding box center [258, 141] width 167 height 14
click at [210, 135] on input "2397 Lower" at bounding box center [258, 141] width 167 height 14
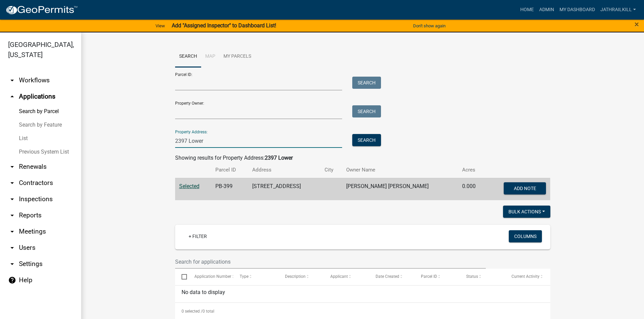
drag, startPoint x: 211, startPoint y: 137, endPoint x: 210, endPoint y: 141, distance: 4.2
click at [210, 137] on input "2397 Lower" at bounding box center [258, 141] width 167 height 14
click at [209, 141] on input "2397 [PERSON_NAME]" at bounding box center [258, 141] width 167 height 14
click at [209, 140] on input "2397 [PERSON_NAME]" at bounding box center [258, 141] width 167 height 14
type input "2"
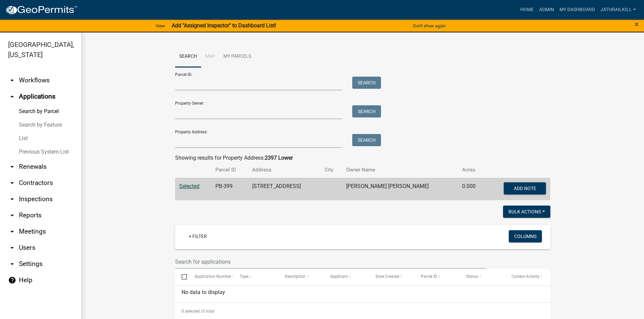
drag, startPoint x: 29, startPoint y: 68, endPoint x: 41, endPoint y: 124, distance: 57.8
click at [29, 72] on link "arrow_drop_down Workflows" at bounding box center [40, 80] width 81 height 16
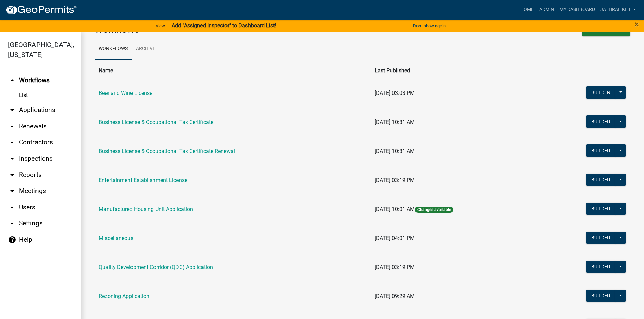
scroll to position [34, 0]
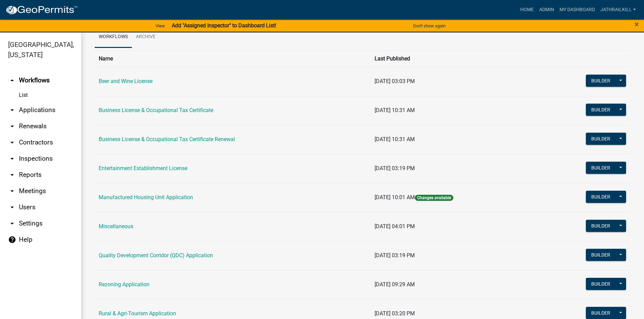
click at [171, 100] on td "Business License & Occupational Tax Certificate" at bounding box center [233, 110] width 276 height 29
click at [160, 122] on td "Business License & Occupational Tax Certificate" at bounding box center [233, 110] width 276 height 29
click at [161, 114] on td "Business License & Occupational Tax Certificate" at bounding box center [233, 110] width 276 height 29
click at [166, 106] on td "Business License & Occupational Tax Certificate" at bounding box center [233, 110] width 276 height 29
click at [165, 113] on link "Business License & Occupational Tax Certificate" at bounding box center [156, 110] width 115 height 6
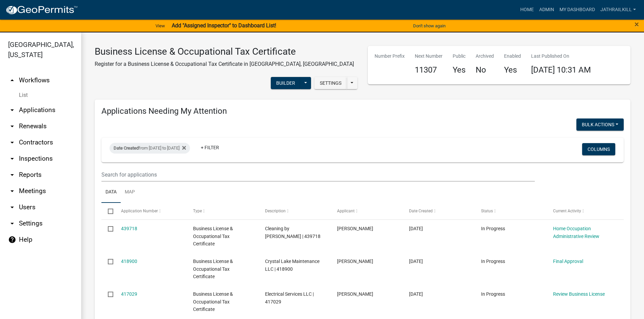
click at [35, 72] on link "arrow_drop_up Workflows" at bounding box center [40, 80] width 81 height 16
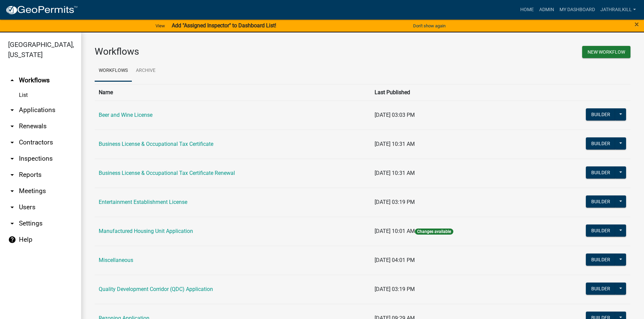
click at [48, 72] on link "arrow_drop_up Workflows" at bounding box center [40, 80] width 81 height 16
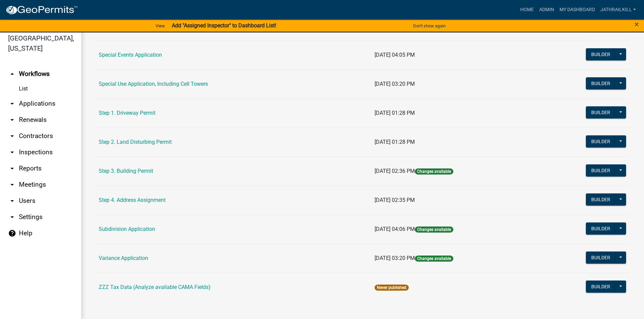
scroll to position [8, 0]
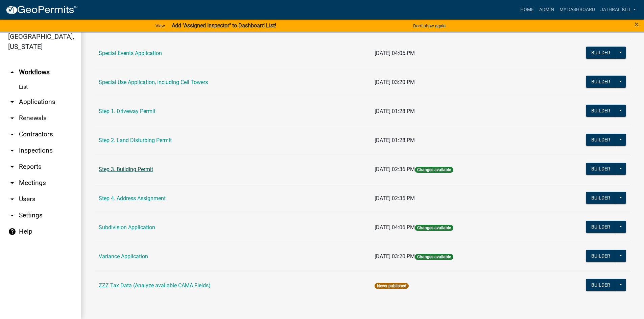
click at [133, 167] on link "Step 3. Building Permit" at bounding box center [126, 169] width 54 height 6
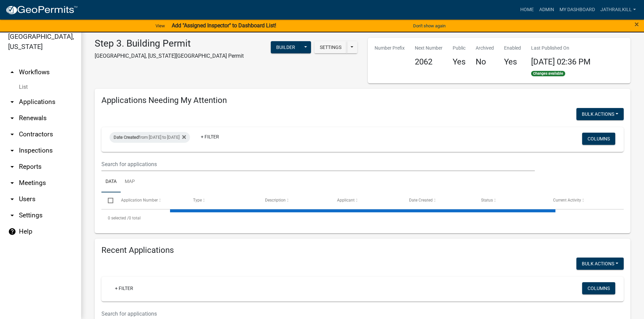
select select "2: 50"
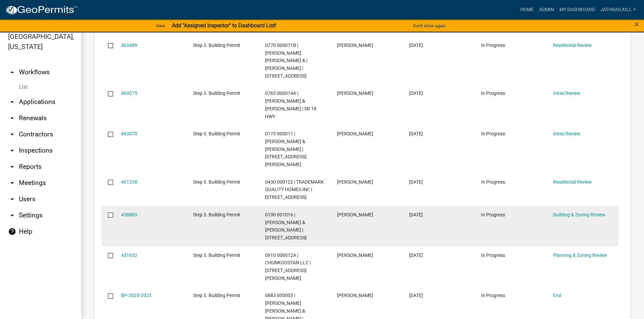
scroll to position [406, 0]
click at [589, 213] on link "Building & Zoning Review" at bounding box center [579, 215] width 52 height 5
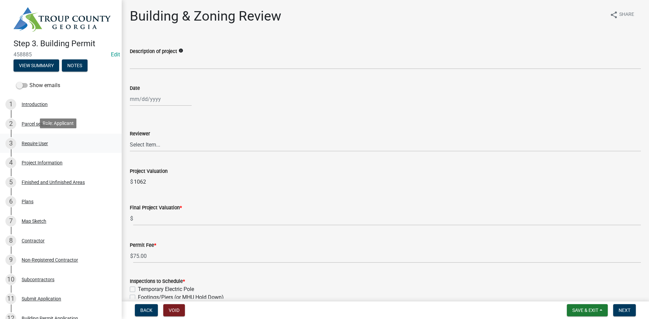
click at [49, 146] on div "3 Require User" at bounding box center [57, 143] width 105 height 11
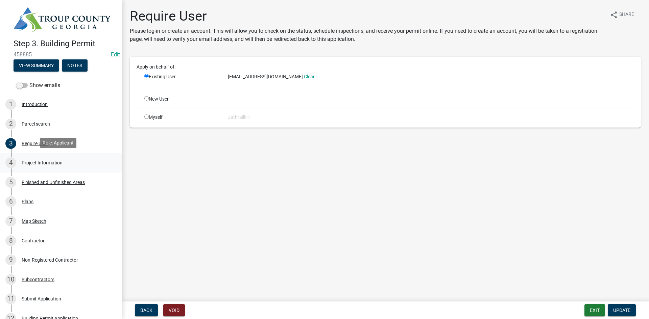
click at [50, 165] on div "4 Project Information" at bounding box center [57, 163] width 105 height 11
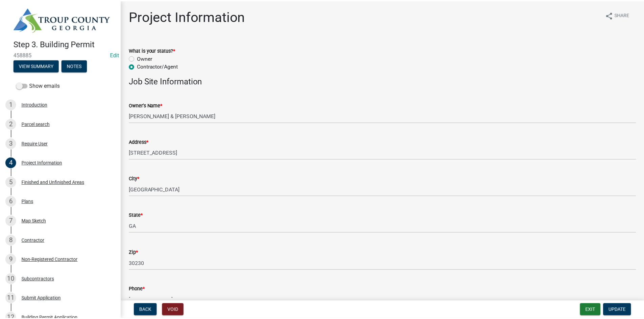
scroll to position [34, 0]
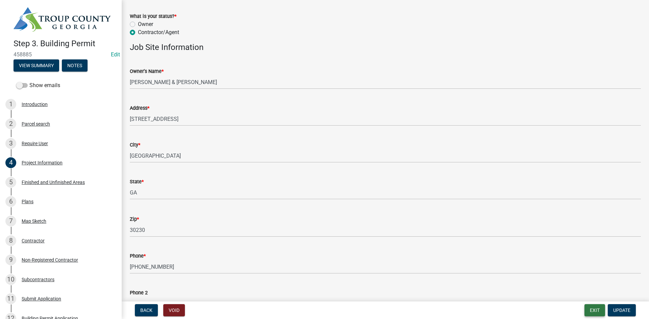
click at [593, 306] on button "Exit" at bounding box center [595, 311] width 21 height 12
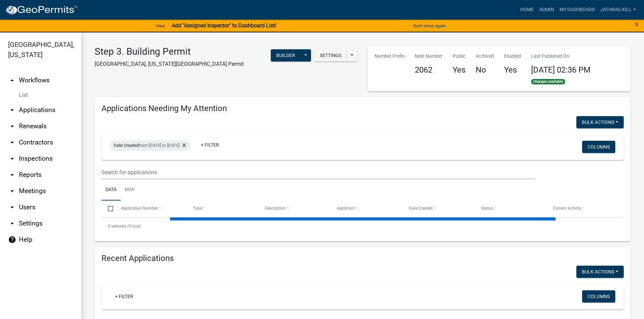
select select "2: 50"
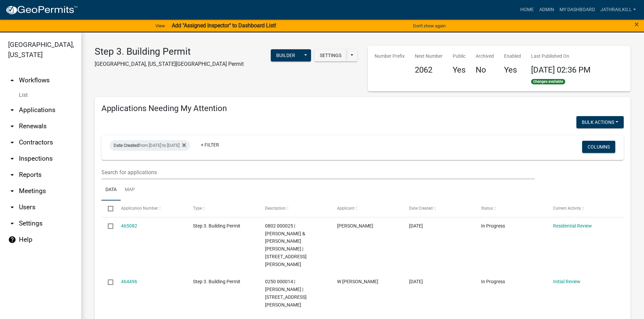
click at [52, 72] on link "arrow_drop_up Workflows" at bounding box center [40, 80] width 81 height 16
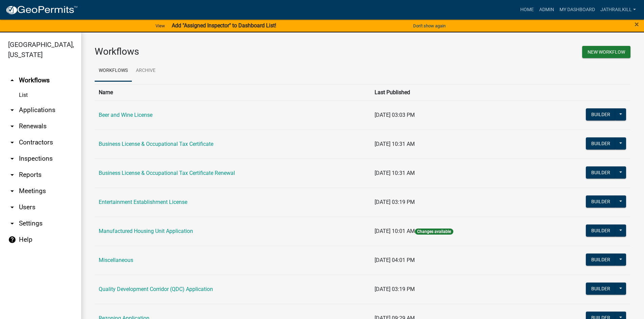
click at [54, 102] on link "arrow_drop_down Applications" at bounding box center [40, 110] width 81 height 16
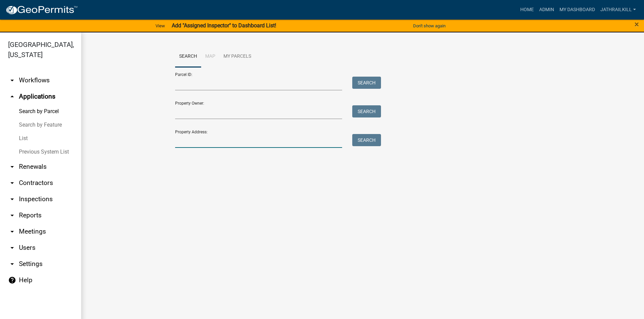
click at [192, 145] on input "Property Address:" at bounding box center [258, 141] width 167 height 14
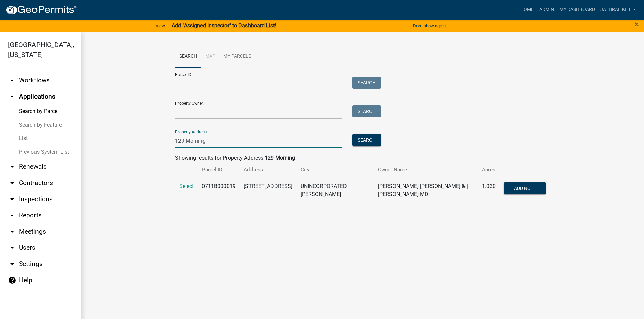
type input "129 Morning"
click at [185, 189] on td "Select" at bounding box center [186, 190] width 23 height 25
click at [184, 186] on span "Select" at bounding box center [186, 186] width 15 height 6
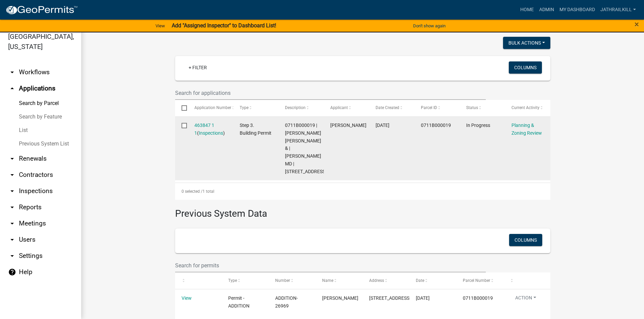
scroll to position [166, 0]
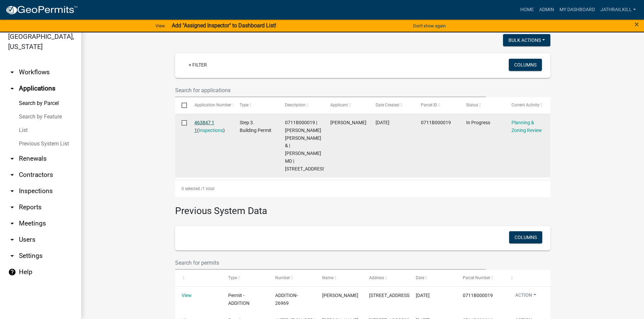
click at [204, 122] on link "463847 1 1" at bounding box center [204, 126] width 20 height 13
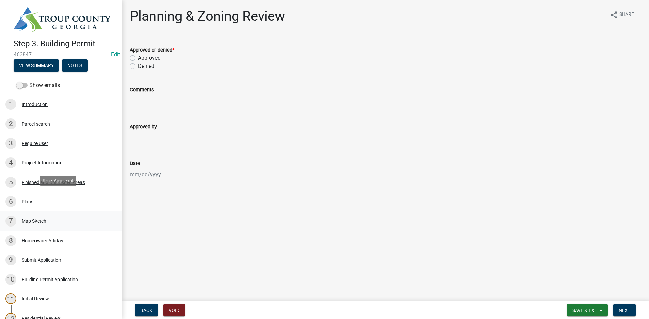
scroll to position [133, 0]
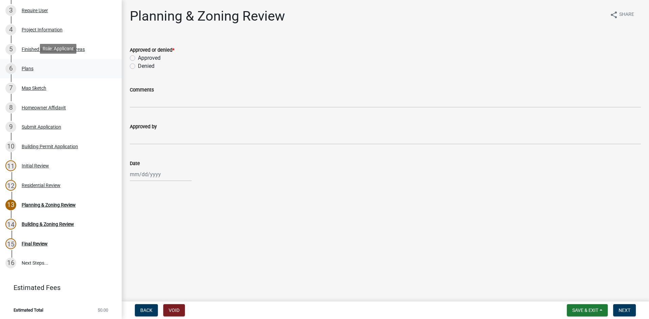
click at [34, 70] on div "6 Plans" at bounding box center [57, 68] width 105 height 11
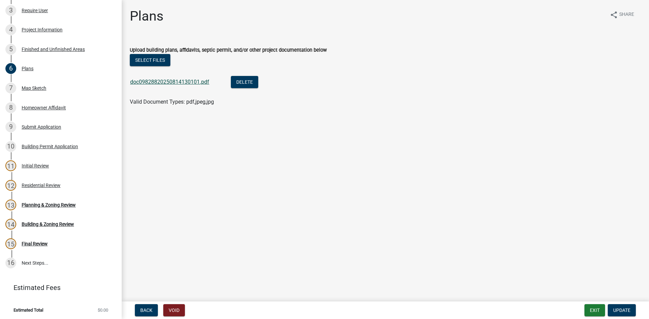
click at [188, 81] on link "doc09828820250814130101.pdf" at bounding box center [169, 82] width 79 height 6
drag, startPoint x: 627, startPoint y: 310, endPoint x: 624, endPoint y: 306, distance: 4.8
click at [626, 309] on span "Update" at bounding box center [621, 310] width 17 height 5
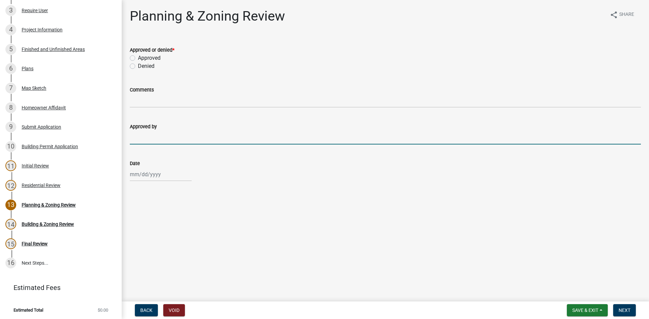
click at [149, 132] on input "Approved by" at bounding box center [385, 138] width 511 height 14
type input "[PERSON_NAME]"
select select "8"
select select "2025"
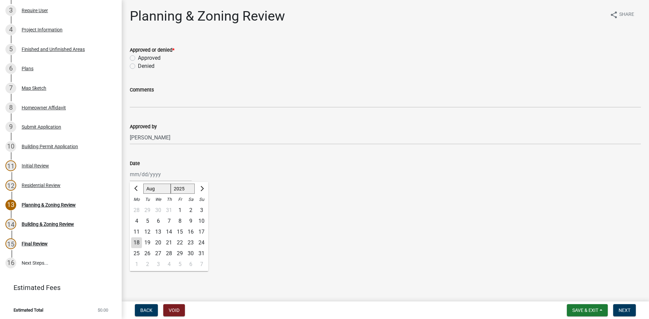
click at [163, 174] on div "[PERSON_NAME] Feb Mar Apr [PERSON_NAME][DATE] Oct Nov [DATE] 1526 1527 1528 152…" at bounding box center [161, 175] width 62 height 14
click at [137, 246] on div "18" at bounding box center [136, 243] width 11 height 11
type input "[DATE]"
click at [138, 60] on label "Approved" at bounding box center [149, 58] width 23 height 8
click at [138, 58] on input "Approved" at bounding box center [140, 56] width 4 height 4
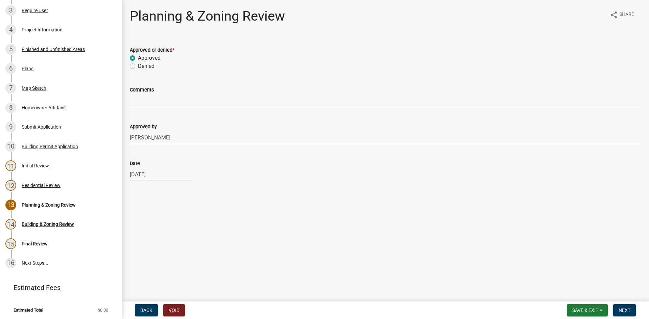
radio input "true"
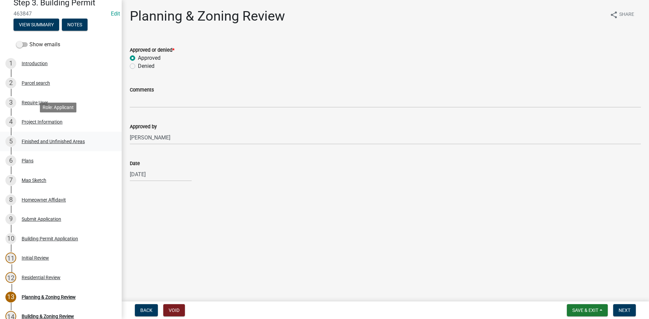
scroll to position [32, 0]
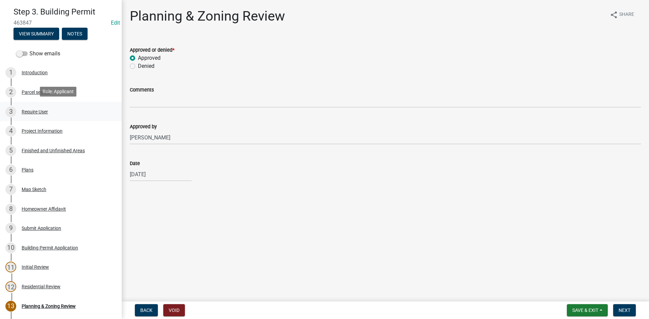
click at [43, 116] on link "3 Require User" at bounding box center [61, 112] width 122 height 20
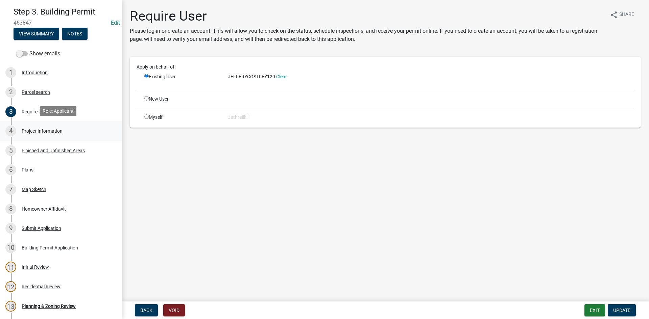
click at [59, 130] on div "Project Information" at bounding box center [42, 131] width 41 height 5
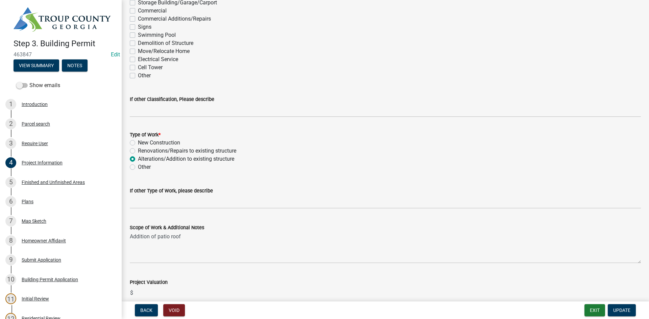
scroll to position [620, 0]
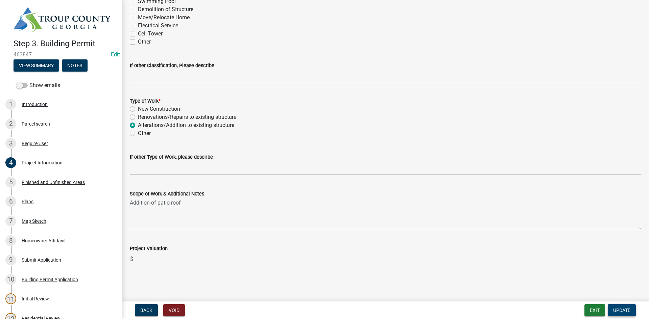
click at [619, 311] on span "Update" at bounding box center [621, 310] width 17 height 5
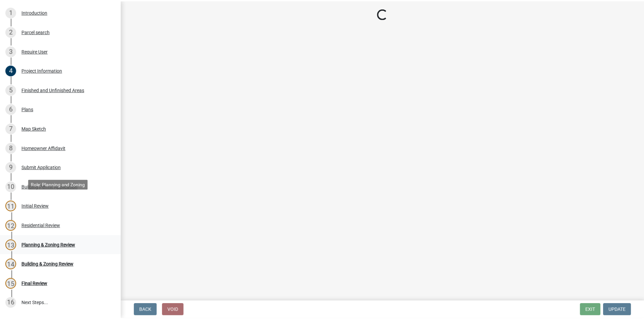
scroll to position [133, 0]
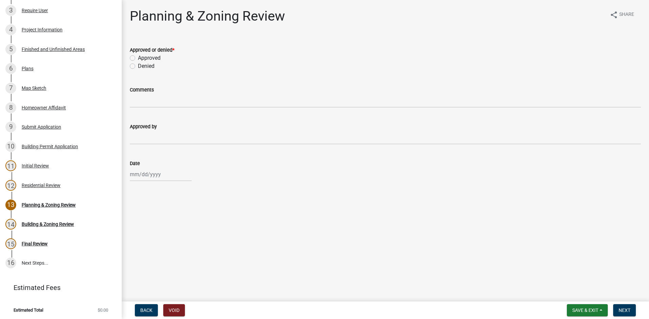
click at [138, 57] on label "Approved" at bounding box center [149, 58] width 23 height 8
click at [138, 57] on input "Approved" at bounding box center [140, 56] width 4 height 4
radio input "true"
drag, startPoint x: 157, startPoint y: 128, endPoint x: 161, endPoint y: 139, distance: 12.0
click at [158, 128] on div "Approved by" at bounding box center [385, 127] width 511 height 8
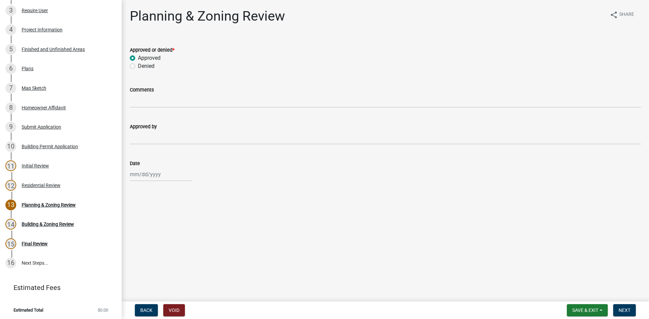
drag, startPoint x: 169, startPoint y: 148, endPoint x: 169, endPoint y: 144, distance: 4.1
click at [168, 147] on wm-data-entity-input "Approved by" at bounding box center [385, 131] width 511 height 37
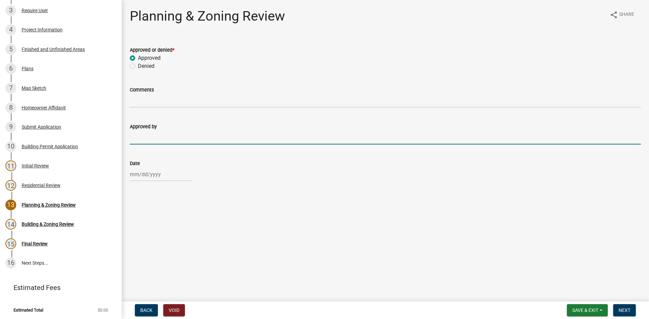
click at [170, 140] on input "Approved by" at bounding box center [385, 138] width 511 height 14
type input "[PERSON_NAME]"
click at [151, 180] on div at bounding box center [161, 175] width 62 height 14
select select "8"
select select "2025"
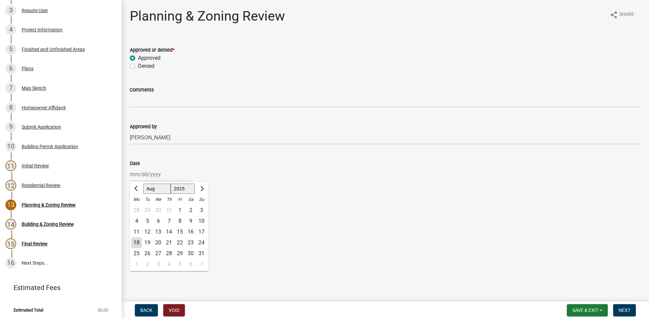
click at [136, 244] on div "18" at bounding box center [136, 243] width 11 height 11
type input "[DATE]"
click at [633, 311] on button "Next" at bounding box center [624, 311] width 23 height 12
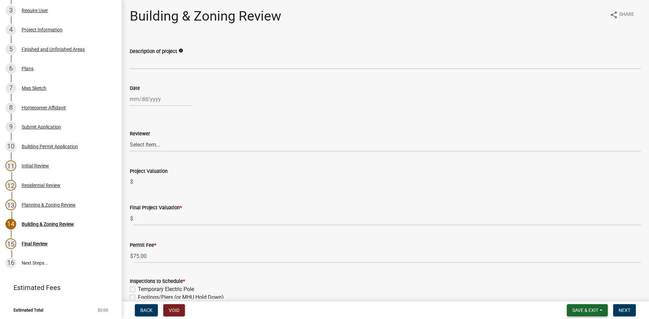
drag, startPoint x: 578, startPoint y: 312, endPoint x: 577, endPoint y: 308, distance: 3.5
click at [578, 311] on span "Save & Exit" at bounding box center [585, 310] width 26 height 5
drag, startPoint x: 577, startPoint y: 294, endPoint x: 510, endPoint y: 261, distance: 73.9
click at [577, 292] on button "Save & Exit" at bounding box center [581, 293] width 54 height 16
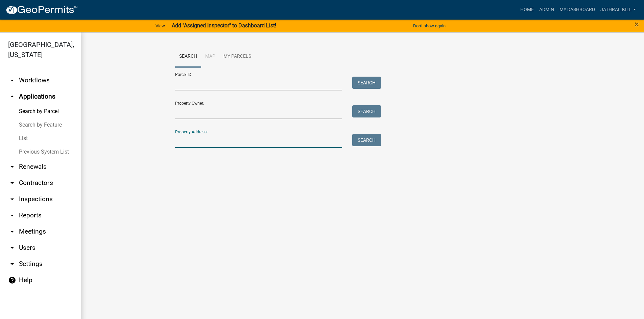
drag, startPoint x: 193, startPoint y: 144, endPoint x: 184, endPoint y: 136, distance: 12.5
click at [193, 144] on input "Property Address:" at bounding box center [258, 141] width 167 height 14
drag, startPoint x: 129, startPoint y: 128, endPoint x: 133, endPoint y: 123, distance: 7.0
click at [132, 124] on wm-workflow-application-search-view "Search Map My Parcels Parcel ID: Search Property Owner: Search Property Address…" at bounding box center [363, 100] width 536 height 108
drag, startPoint x: 176, startPoint y: 138, endPoint x: 195, endPoint y: 139, distance: 19.0
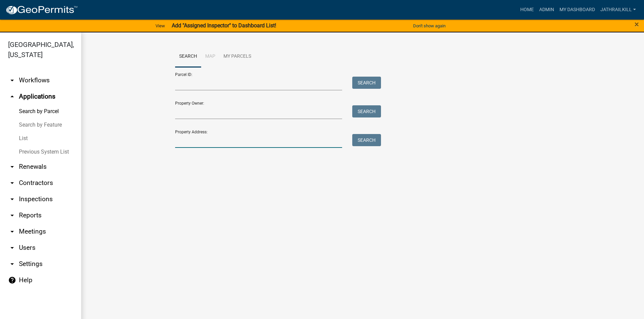
click at [177, 138] on input "Property Address:" at bounding box center [258, 141] width 167 height 14
click at [374, 138] on button "Search" at bounding box center [366, 140] width 29 height 12
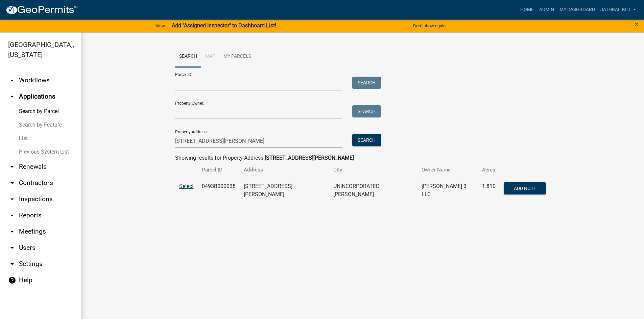
click at [191, 188] on span "Select" at bounding box center [186, 186] width 15 height 6
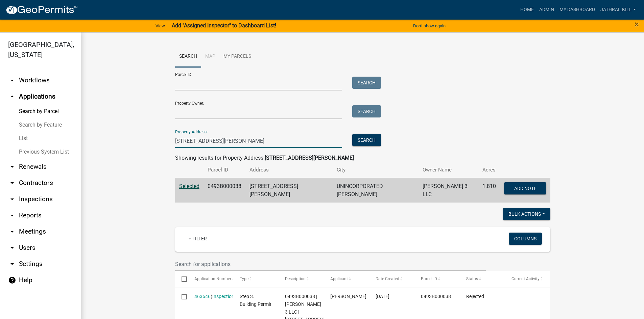
click at [261, 137] on input "[STREET_ADDRESS][PERSON_NAME]" at bounding box center [258, 141] width 167 height 14
click at [260, 139] on input "[STREET_ADDRESS][PERSON_NAME]" at bounding box center [258, 141] width 167 height 14
click at [175, 139] on input "[STREET_ADDRESS][PERSON_NAME]" at bounding box center [258, 141] width 167 height 14
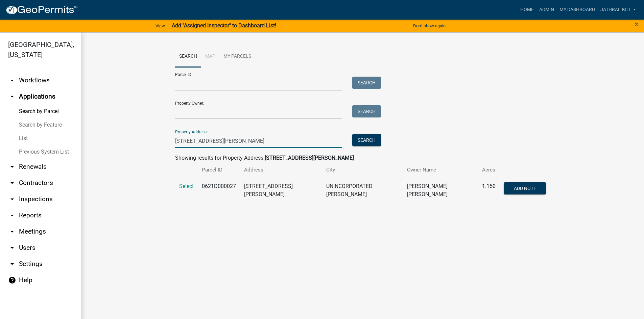
type input "[STREET_ADDRESS][PERSON_NAME]"
click at [195, 185] on td "Select" at bounding box center [186, 190] width 23 height 25
click at [191, 187] on span "Select" at bounding box center [186, 186] width 15 height 6
